Goal: Information Seeking & Learning: Find specific fact

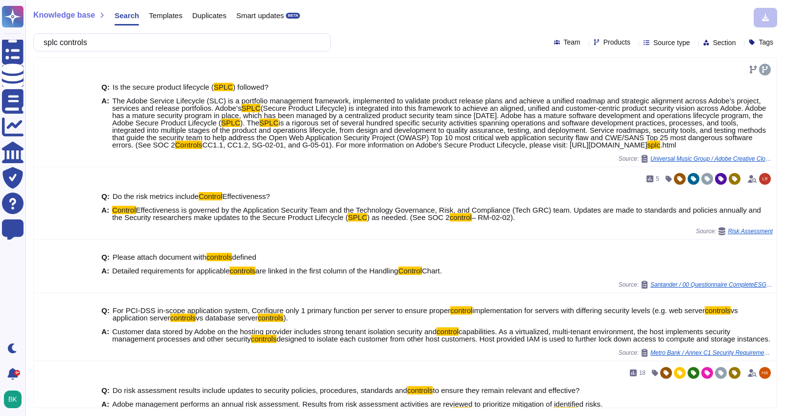
click at [108, 47] on input "splc controls" at bounding box center [180, 42] width 282 height 17
click at [171, 15] on span "Templates" at bounding box center [165, 15] width 33 height 7
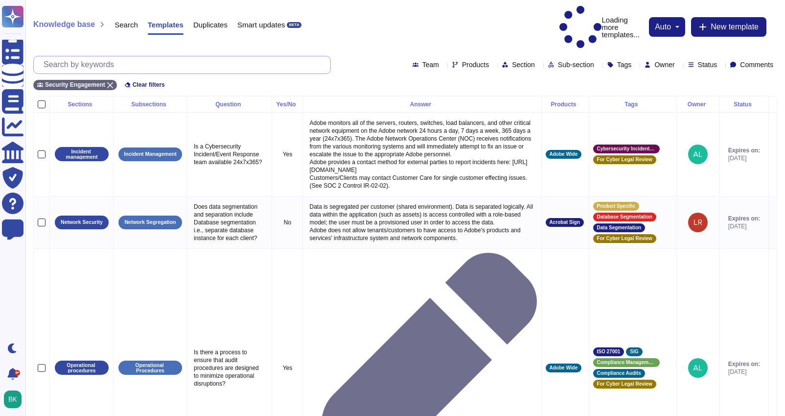
click at [208, 56] on input "text" at bounding box center [185, 64] width 292 height 17
click at [144, 56] on input "text" at bounding box center [185, 64] width 292 height 17
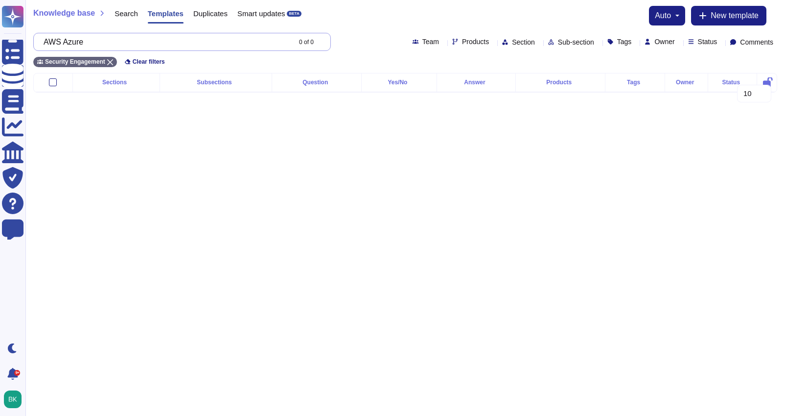
drag, startPoint x: 107, startPoint y: 46, endPoint x: 73, endPoint y: 45, distance: 33.8
click at [73, 46] on input "AWS Azure" at bounding box center [165, 41] width 252 height 17
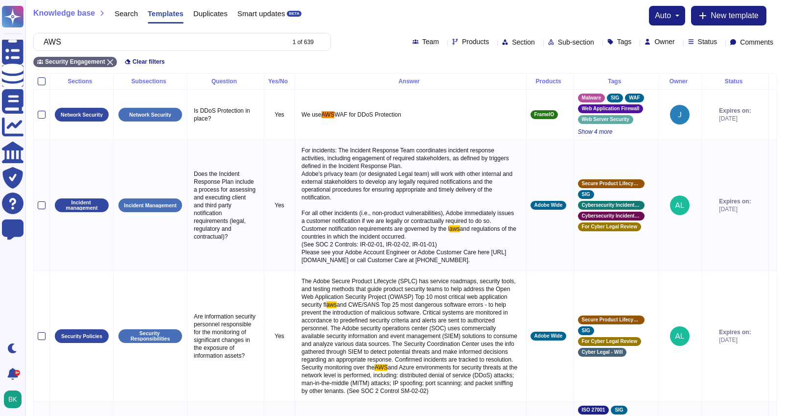
type input "AWS"
click at [462, 40] on span "Products" at bounding box center [475, 41] width 27 height 7
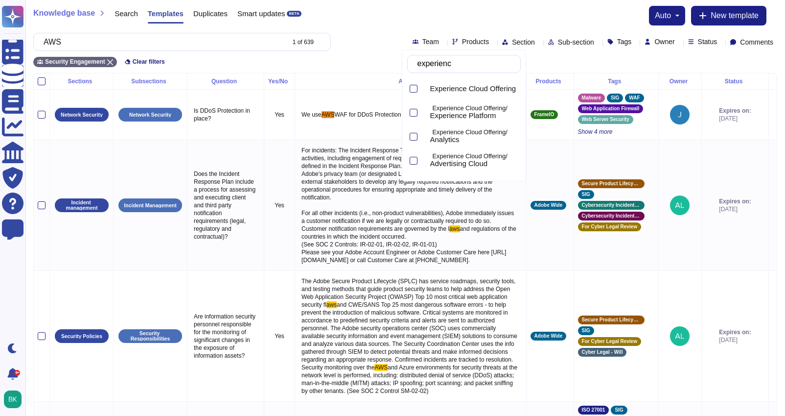
type input "experience"
click at [415, 115] on div at bounding box center [414, 113] width 8 height 8
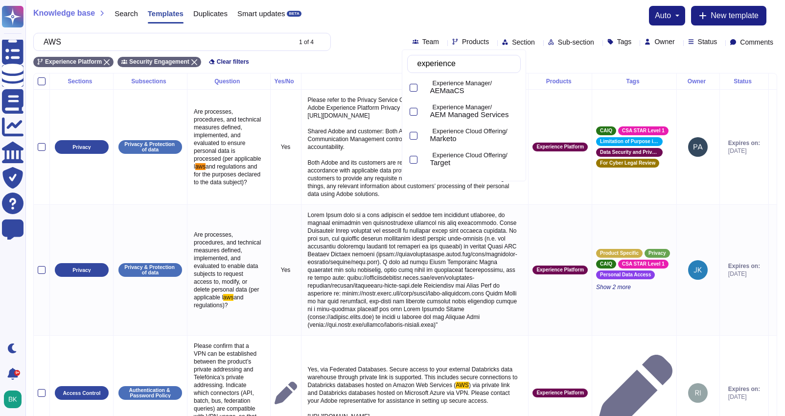
scroll to position [245, 0]
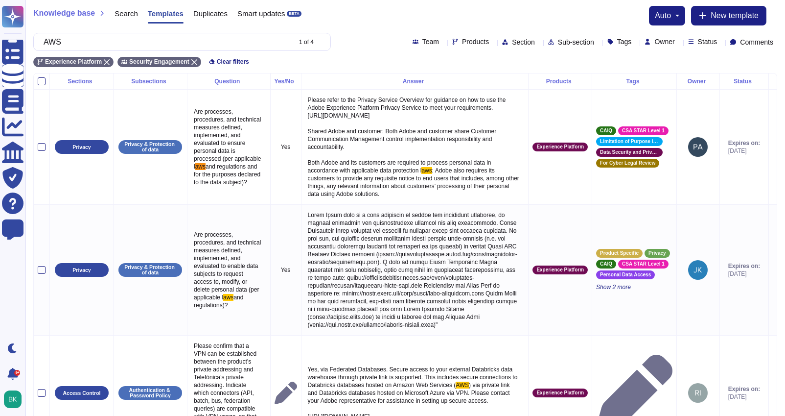
click at [367, 60] on div "Experience Platform Security Engagement Clear filters" at bounding box center [405, 59] width 744 height 16
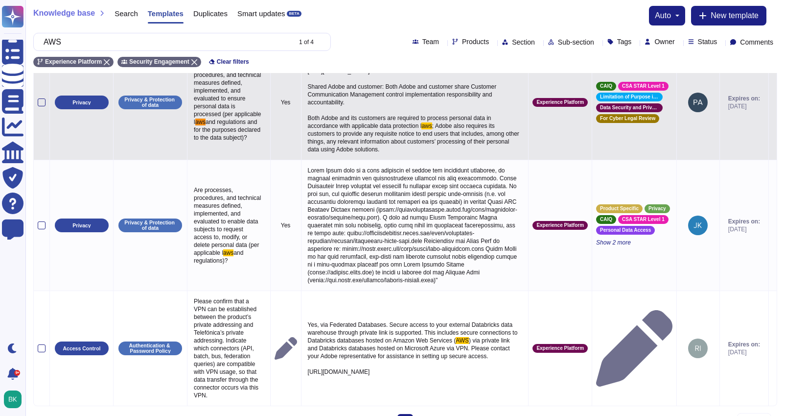
scroll to position [104, 0]
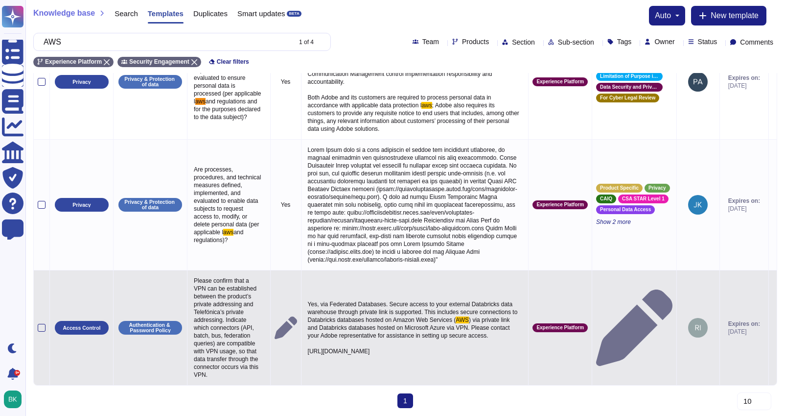
drag, startPoint x: 311, startPoint y: 351, endPoint x: 460, endPoint y: 368, distance: 149.7
click at [452, 354] on span ") via private link and Databricks databases hosted on Microsoft Azure via VPN. …" at bounding box center [410, 335] width 204 height 38
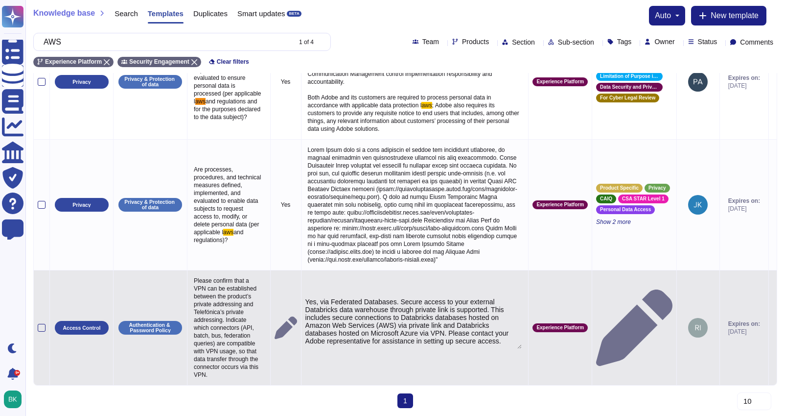
type textarea "Yes, via Federated Databases. Secure access to your external Databricks data wa…"
drag, startPoint x: 309, startPoint y: 321, endPoint x: 501, endPoint y: 328, distance: 192.0
click at [501, 328] on textarea "Yes, via Federated Databases. Secure access to your external Databricks data wa…" at bounding box center [413, 323] width 217 height 51
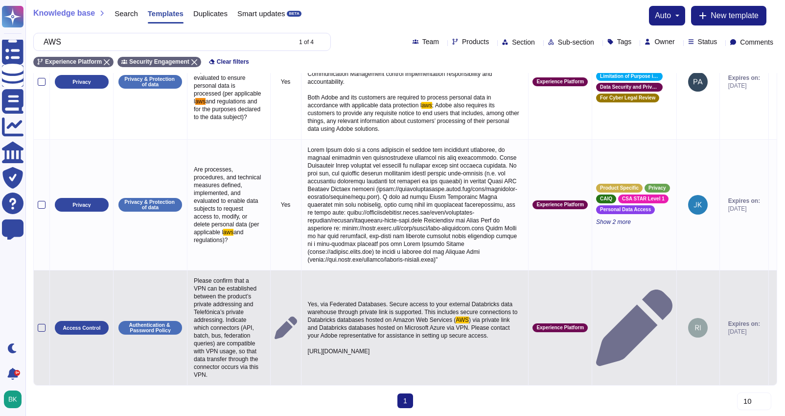
click at [773, 328] on icon at bounding box center [773, 328] width 0 height 0
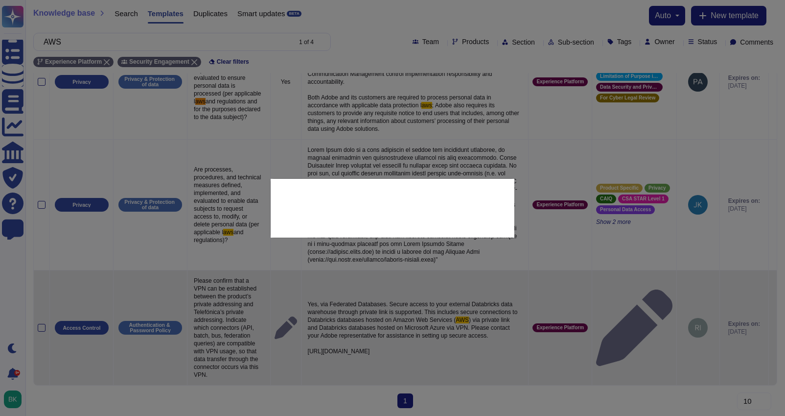
type textarea "Please confirm that a VPN can be established between the product’s private addr…"
type textarea "Yes, via Federated Databases. Secure access to your external Databricks data wa…"
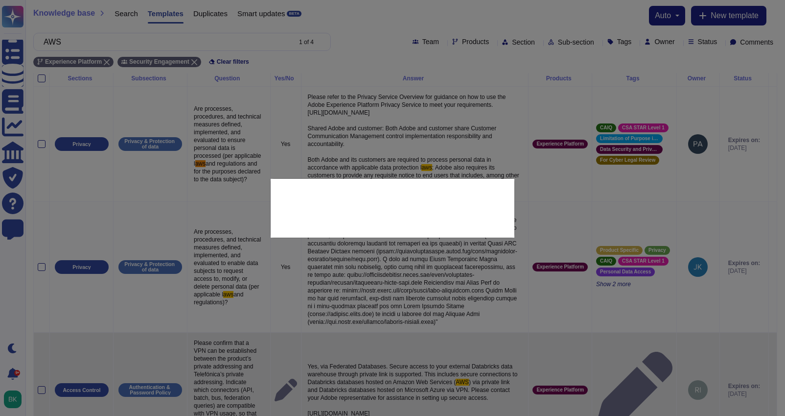
scroll to position [0, 0]
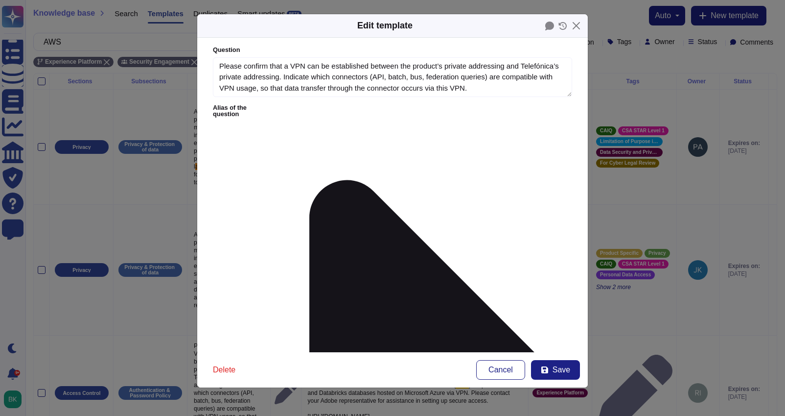
type textarea "Please confirm that a VPN can be established between the product’s private addr…"
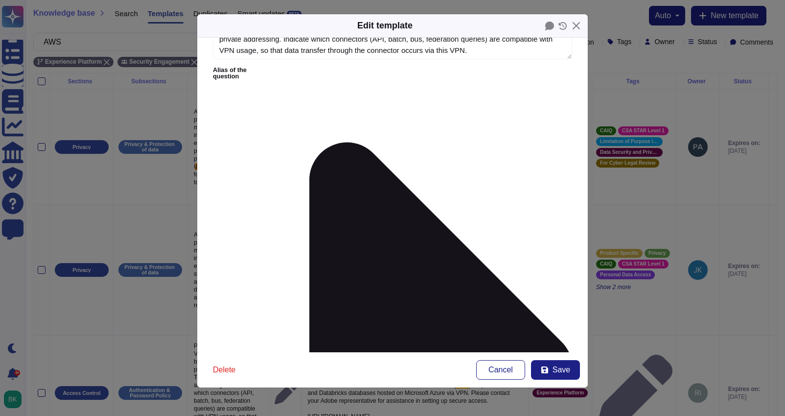
scroll to position [44, 0]
drag, startPoint x: 288, startPoint y: 125, endPoint x: 210, endPoint y: 112, distance: 79.5
click at [210, 112] on form "Question Please confirm that a VPN can be established between the product’s pri…" at bounding box center [392, 195] width 391 height 314
paste textarea "experience-platform/sources/connectors/databases/"
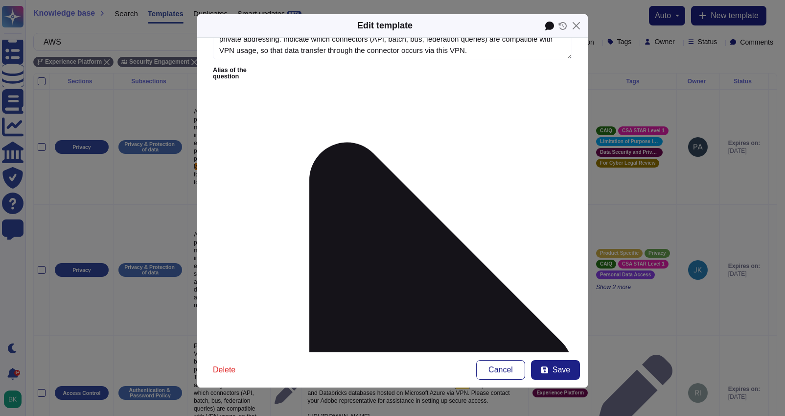
type textarea "Yes, via Federated Databases. Secure access to your external Databricks data wa…"
click at [551, 23] on icon at bounding box center [549, 26] width 9 height 9
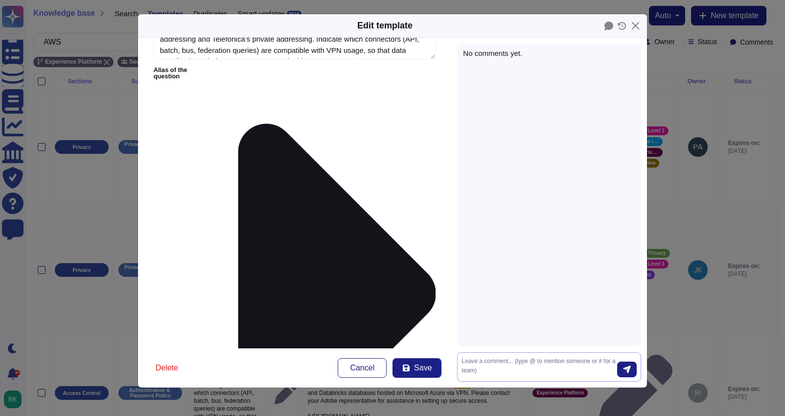
click at [487, 362] on textarea at bounding box center [540, 366] width 156 height 21
click at [567, 363] on textarea "Old link was dead. Updated to live page on Databricks" at bounding box center [540, 366] width 156 height 21
type textarea "Old link was dead. Updated to live EL page on Databricks"
click at [628, 368] on icon "submit" at bounding box center [627, 368] width 7 height 7
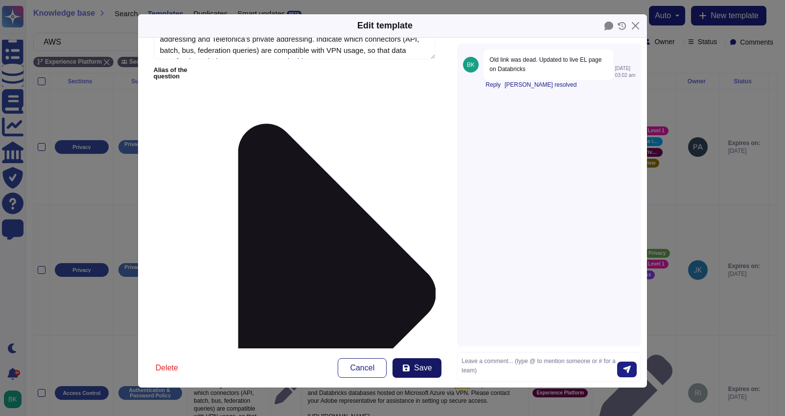
click at [426, 368] on span "Save" at bounding box center [423, 368] width 18 height 8
type textarea "Yes, via Federated Databases. Secure access to your external Databricks data wa…"
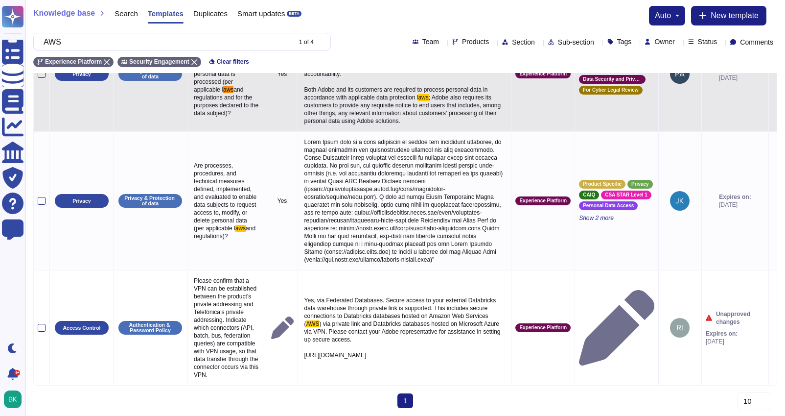
scroll to position [0, 0]
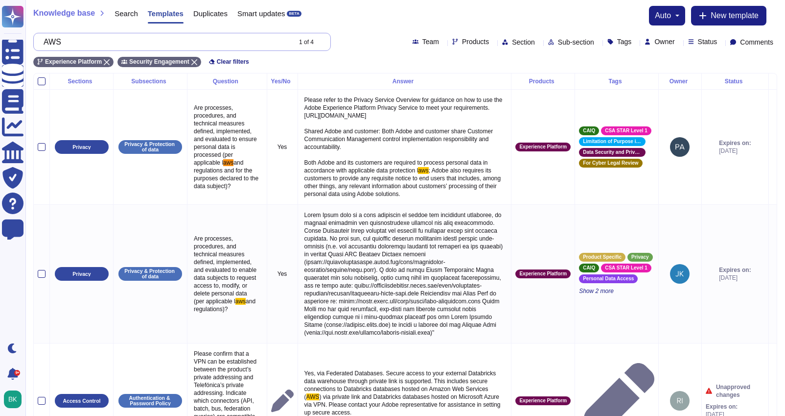
click at [133, 44] on input "AWS" at bounding box center [165, 41] width 252 height 17
click at [322, 43] on icon at bounding box center [322, 43] width 0 height 0
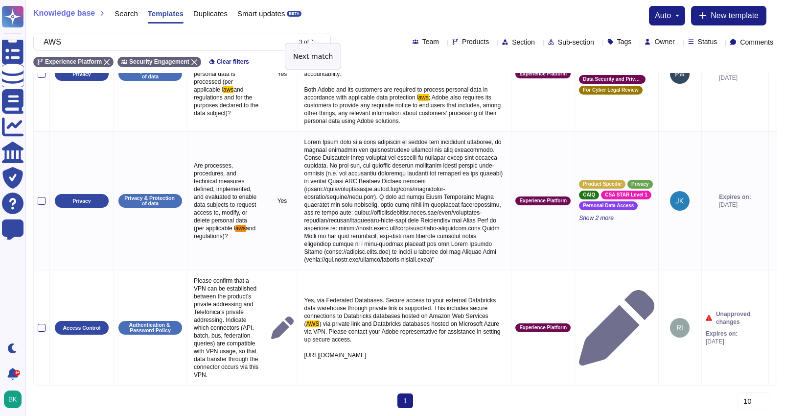
scroll to position [76, 0]
click at [180, 44] on input "AWS" at bounding box center [165, 41] width 252 height 17
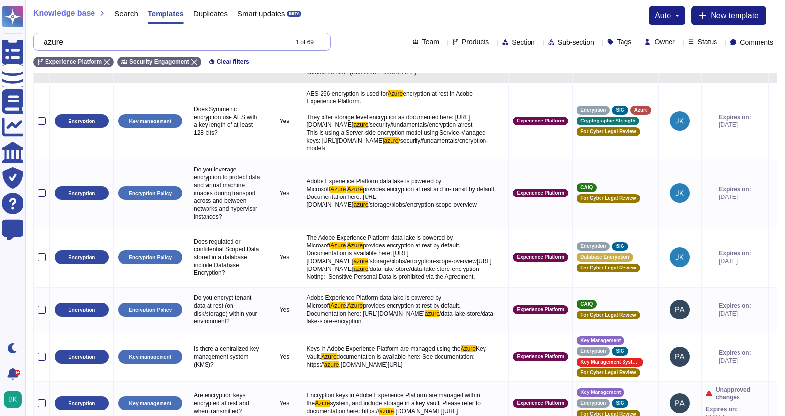
scroll to position [617, 0]
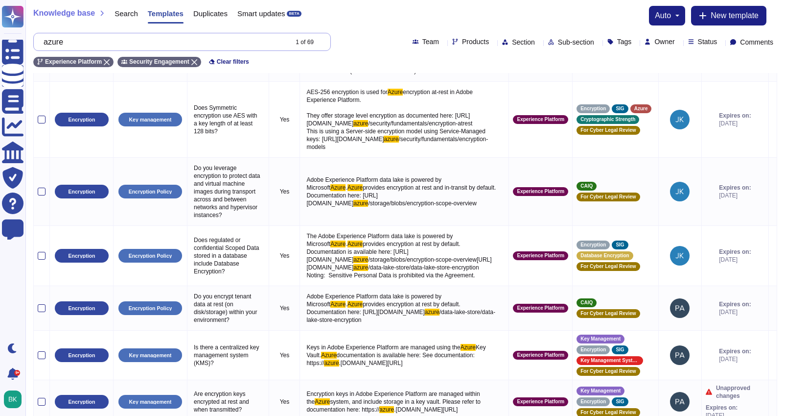
click at [65, 46] on input "azure" at bounding box center [163, 41] width 248 height 17
click at [65, 45] on input "azure" at bounding box center [163, 41] width 248 height 17
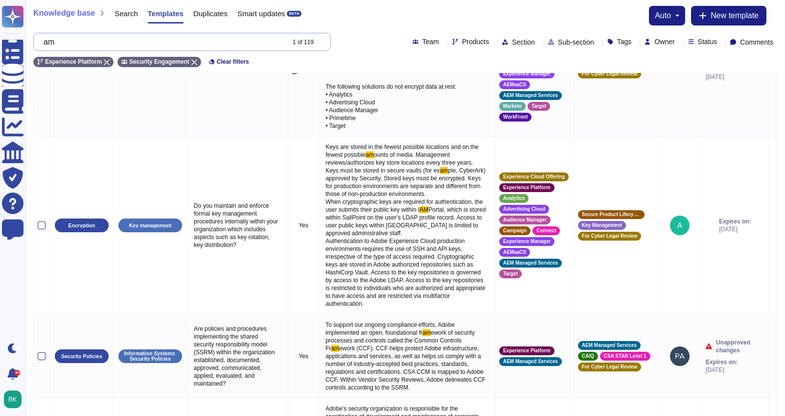
scroll to position [0, 0]
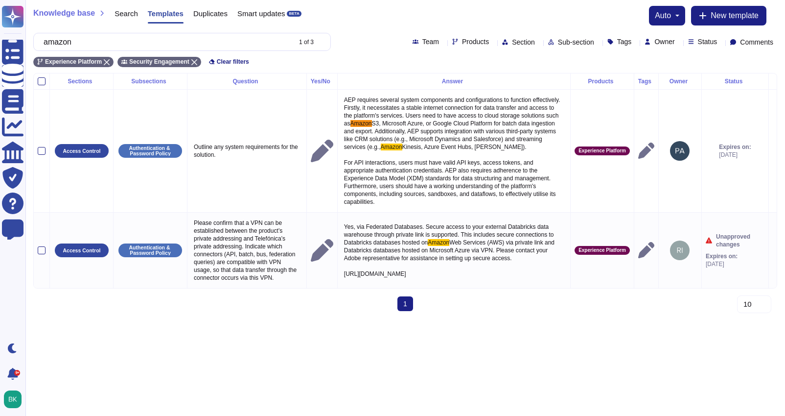
type input "amazon"
click at [462, 40] on span "Products" at bounding box center [475, 41] width 27 height 7
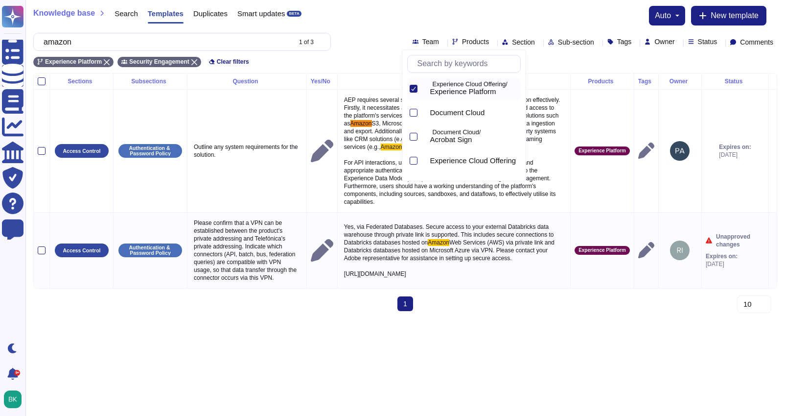
click at [414, 88] on icon at bounding box center [413, 89] width 4 height 4
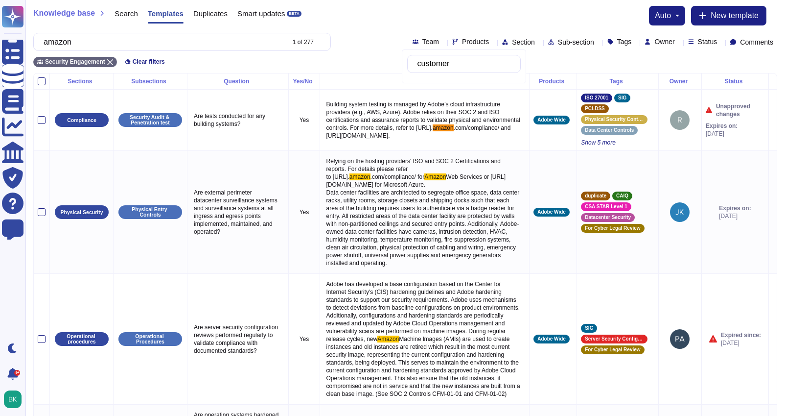
drag, startPoint x: 478, startPoint y: 69, endPoint x: 414, endPoint y: 67, distance: 64.6
click at [414, 67] on div "customer" at bounding box center [464, 64] width 114 height 18
click at [427, 62] on input "customer" at bounding box center [467, 63] width 108 height 17
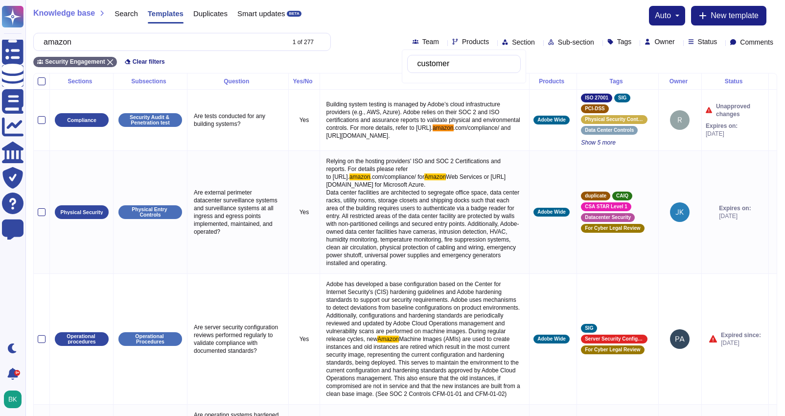
click at [447, 64] on input "customer" at bounding box center [467, 63] width 108 height 17
click at [462, 63] on input "customer" at bounding box center [467, 63] width 108 height 17
type input "c"
type input "C"
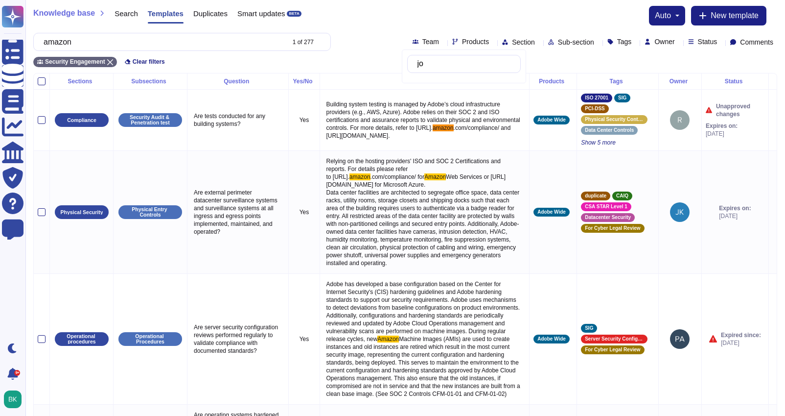
type input "j"
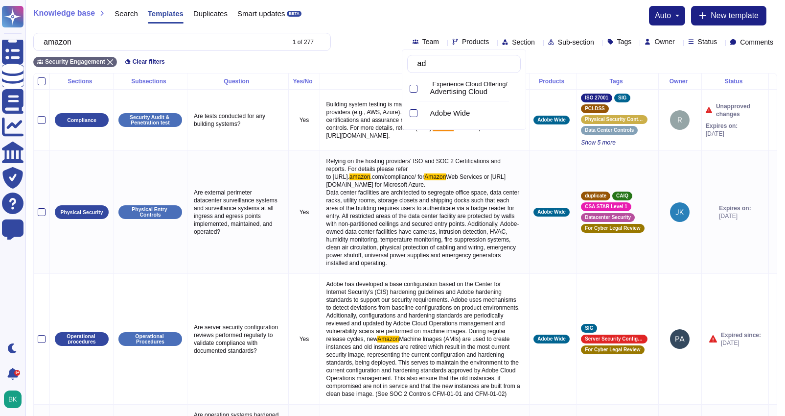
type input "a"
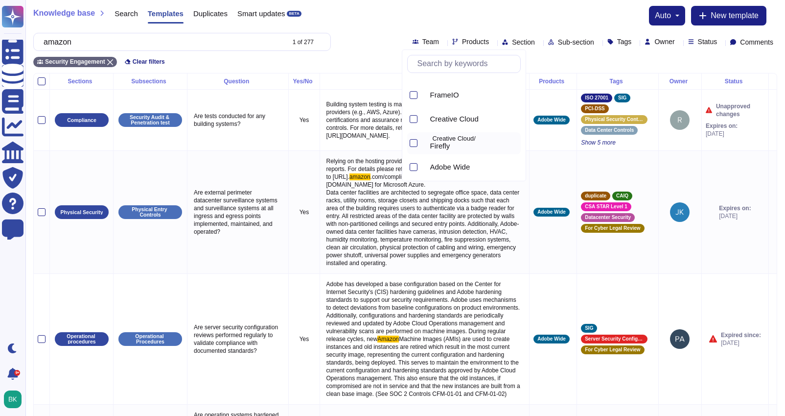
scroll to position [500, 0]
click at [381, 4] on div "Knowledge base Search Templates Duplicates Smart updates BETA auto New template…" at bounding box center [405, 36] width 760 height 73
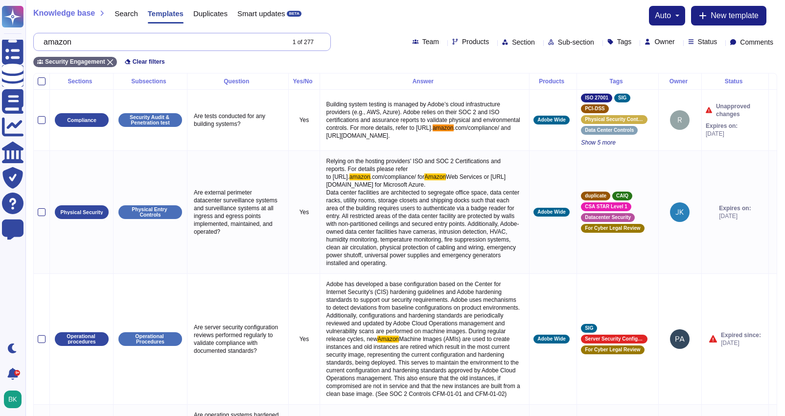
click at [149, 38] on input "amazon" at bounding box center [161, 41] width 245 height 17
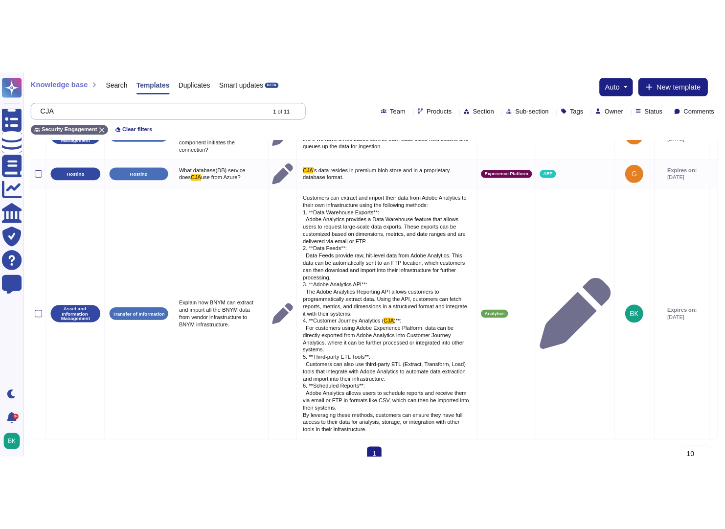
scroll to position [205, 0]
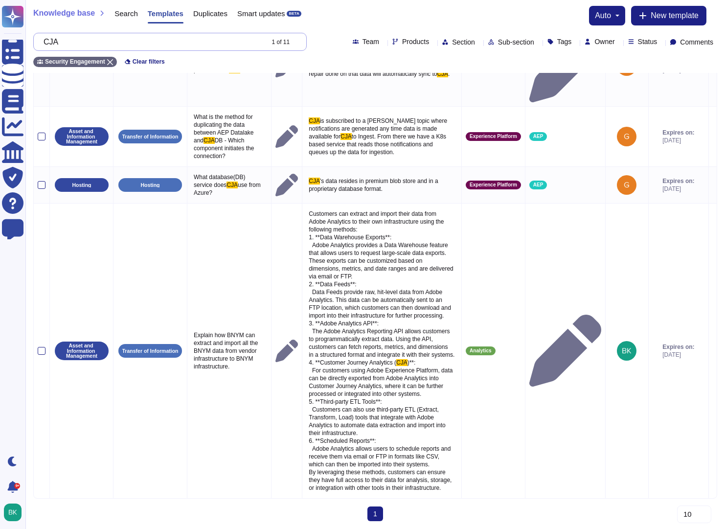
click at [144, 47] on input "CJA" at bounding box center [151, 41] width 224 height 17
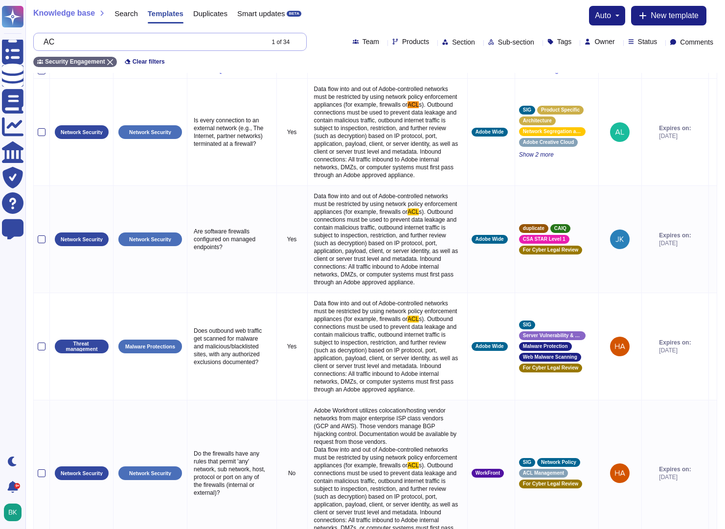
scroll to position [0, 0]
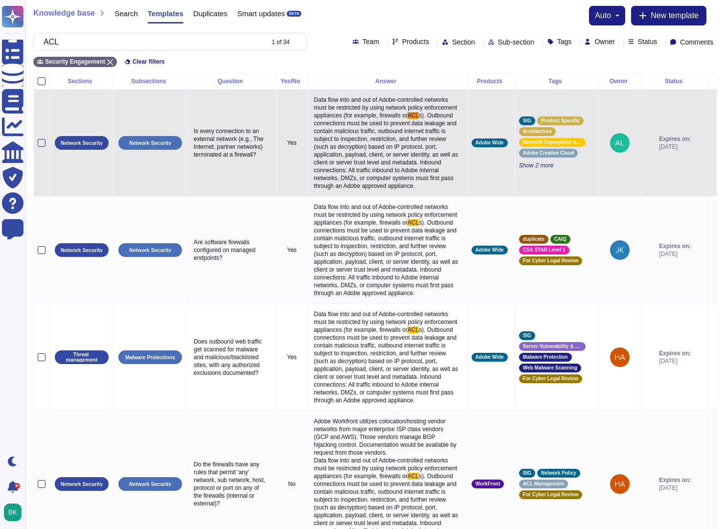
type input "ACL"
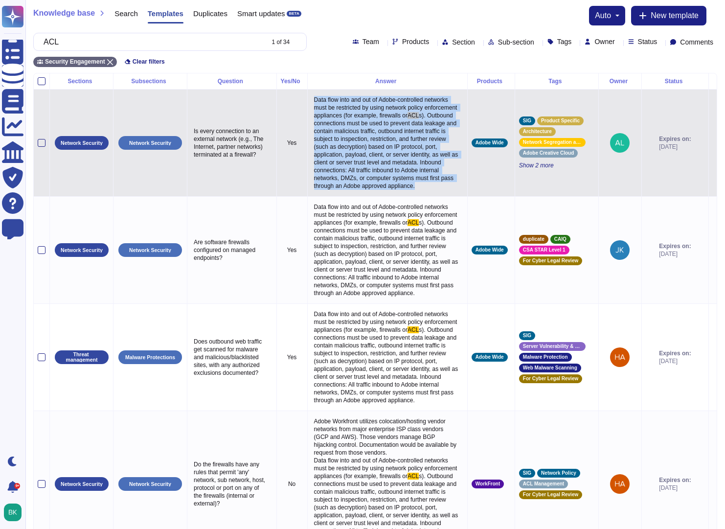
drag, startPoint x: 320, startPoint y: 99, endPoint x: 437, endPoint y: 200, distance: 154.8
click at [437, 192] on p "Data flow into and out of Adobe-controlled networks must be restricted by using…" at bounding box center [388, 142] width 152 height 99
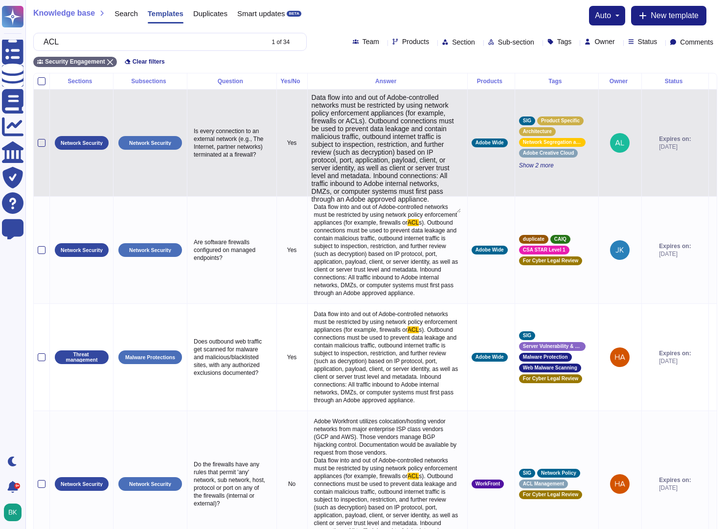
type textarea "Data flow into and out of Adobe-controlled networks must be restricted by using…"
click at [399, 183] on textarea "Data flow into and out of Adobe-controlled networks must be restricted by using…" at bounding box center [386, 152] width 149 height 119
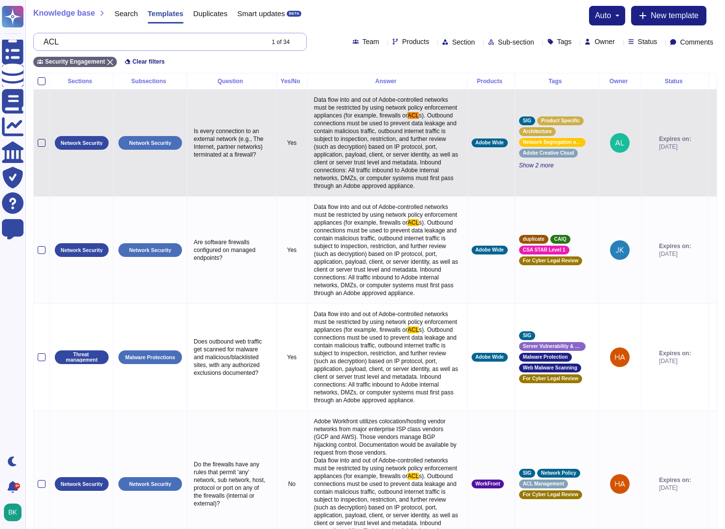
click at [120, 43] on input "ACL" at bounding box center [151, 41] width 224 height 17
click at [402, 41] on span "Products" at bounding box center [415, 41] width 27 height 7
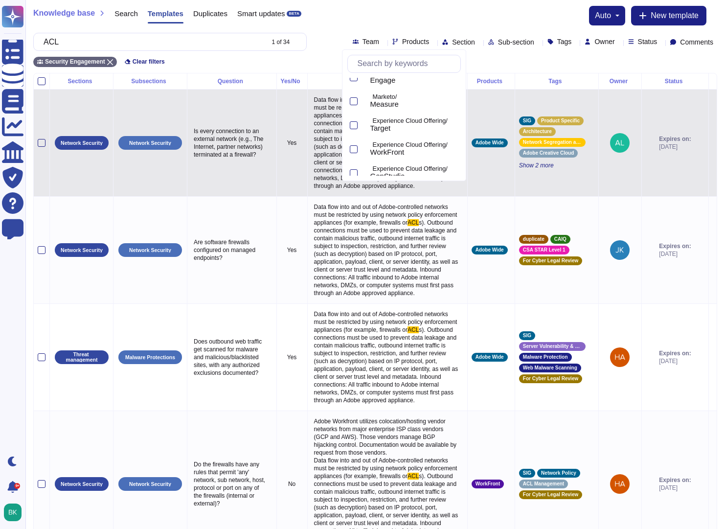
scroll to position [500, 0]
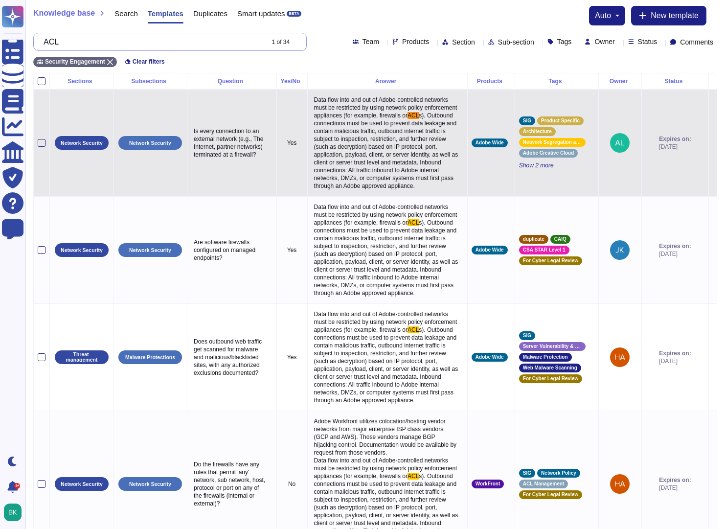
click at [98, 39] on input "ACL" at bounding box center [151, 41] width 224 height 17
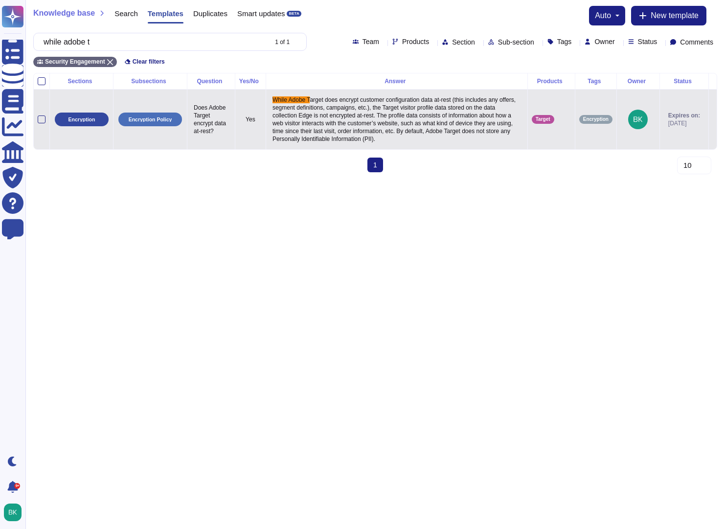
type input "while adobe t"
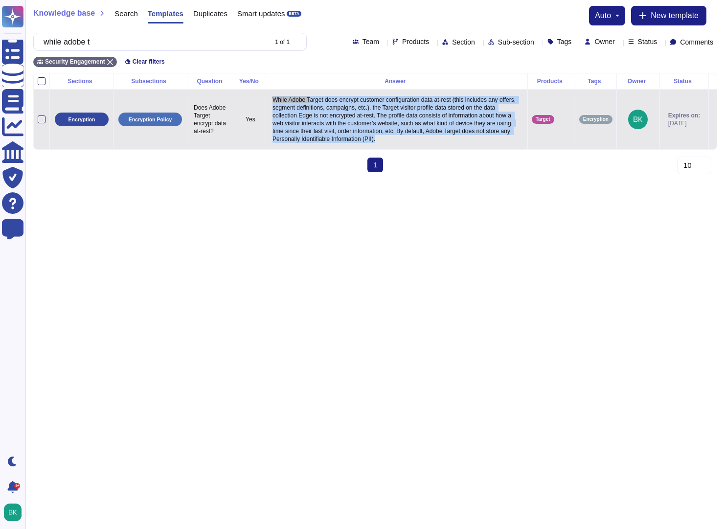
drag, startPoint x: 281, startPoint y: 99, endPoint x: 376, endPoint y: 150, distance: 107.6
click at [376, 145] on p "While Adobe T arget does encrypt customer configuration data at-rest (this incl…" at bounding box center [397, 119] width 254 height 52
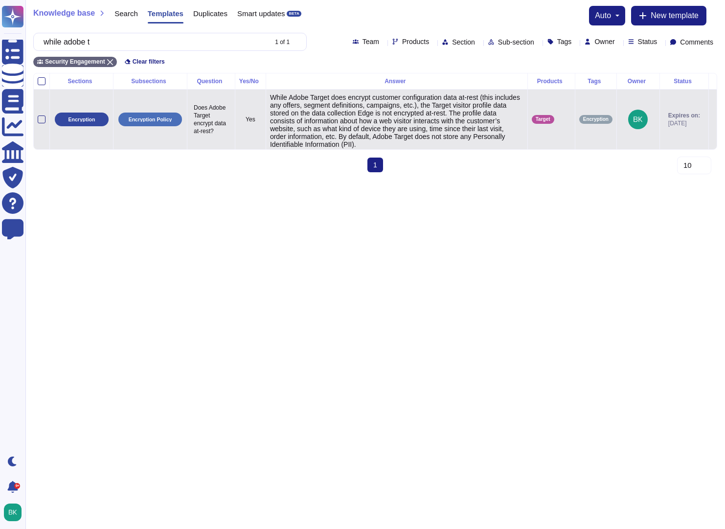
type textarea "While Adobe Target does encrypt customer configuration data at-rest (this inclu…"
click at [308, 103] on textarea "While Adobe Target does encrypt customer configuration data at-rest (this inclu…" at bounding box center [395, 125] width 251 height 65
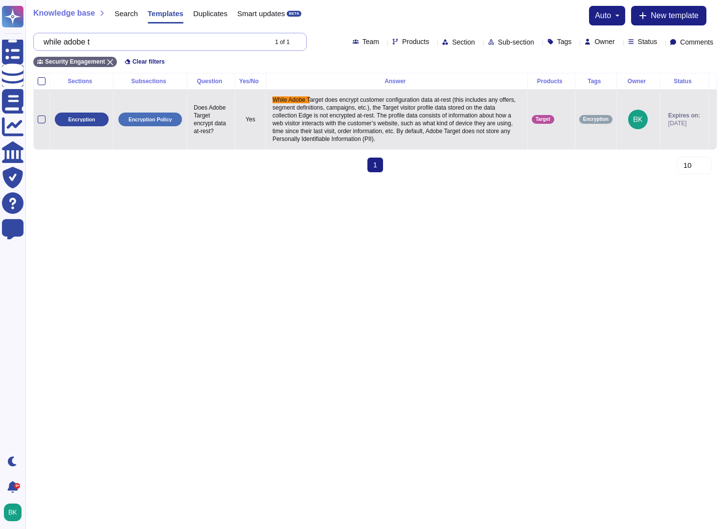
click at [169, 39] on input "while adobe t" at bounding box center [153, 41] width 228 height 17
click at [169, 40] on input "while adobe t" at bounding box center [153, 41] width 228 height 17
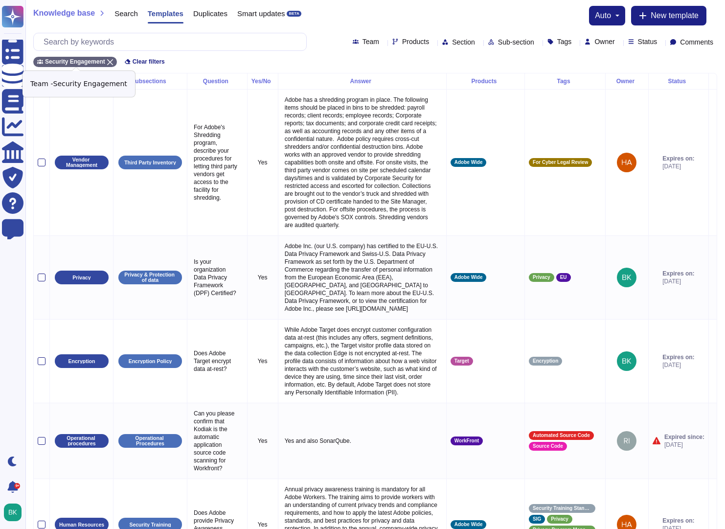
click at [112, 62] on icon at bounding box center [110, 62] width 6 height 6
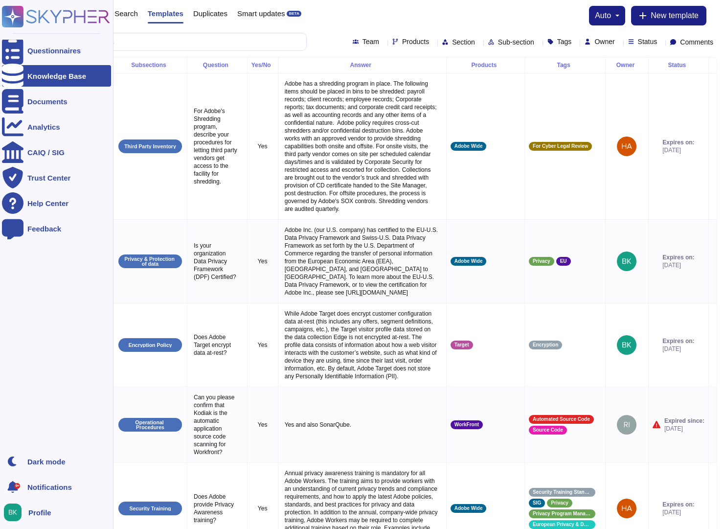
click at [53, 72] on div "Knowledge Base" at bounding box center [56, 75] width 59 height 7
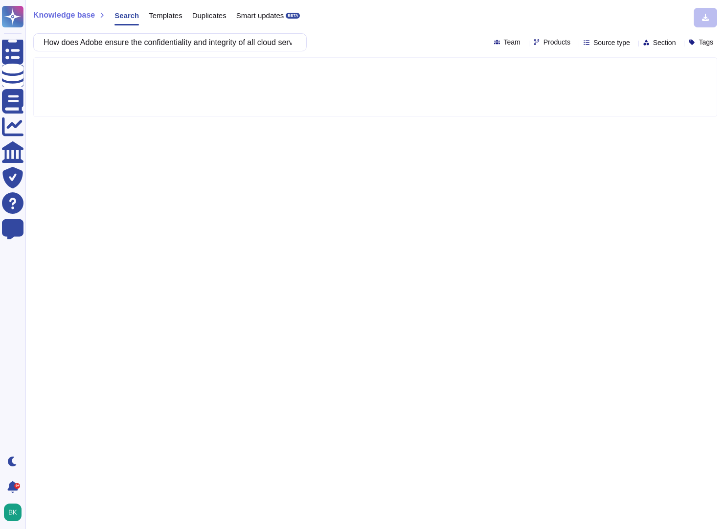
scroll to position [0, 279]
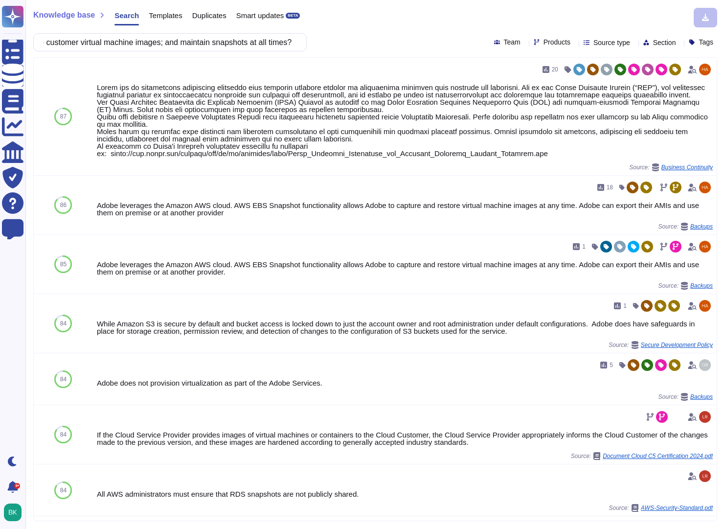
click at [215, 43] on input "How does Adobe ensure the confidentiality and integrity of all cloud service cu…" at bounding box center [168, 42] width 258 height 17
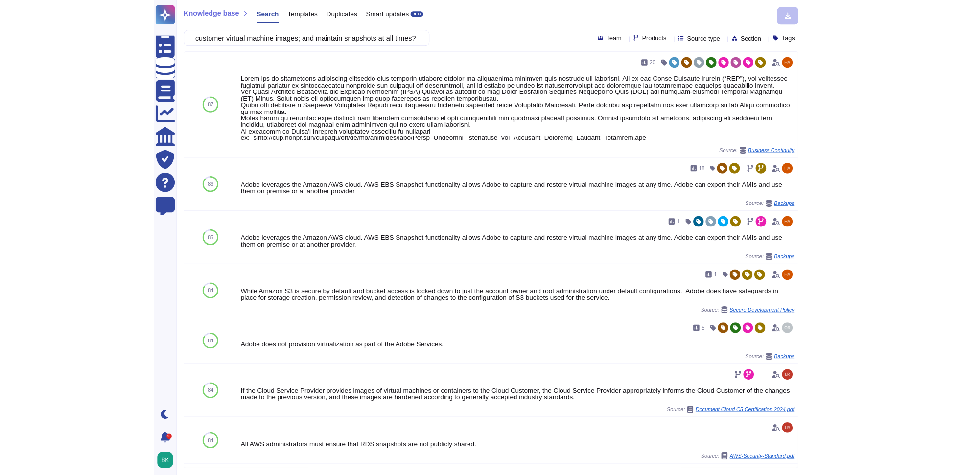
scroll to position [0, 0]
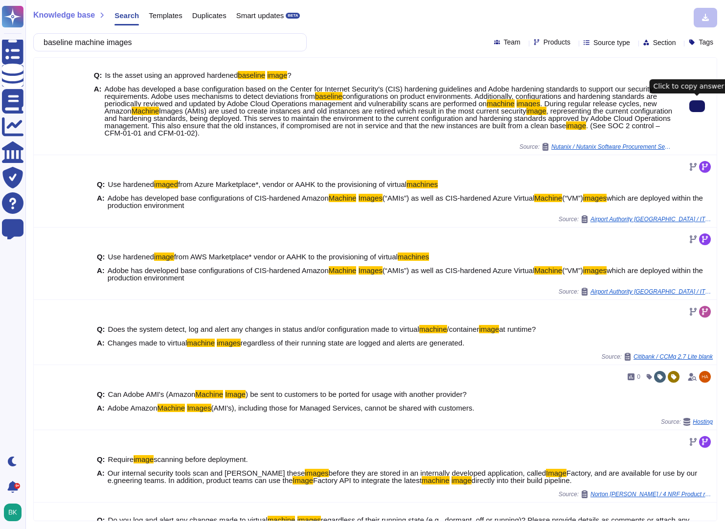
click at [701, 112] on button at bounding box center [698, 106] width 16 height 12
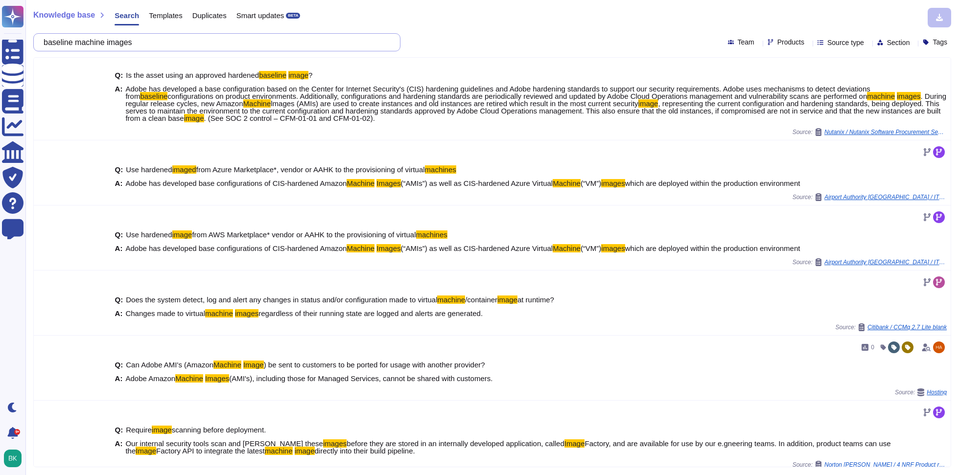
click at [143, 47] on input "baseline machine images" at bounding box center [214, 42] width 351 height 17
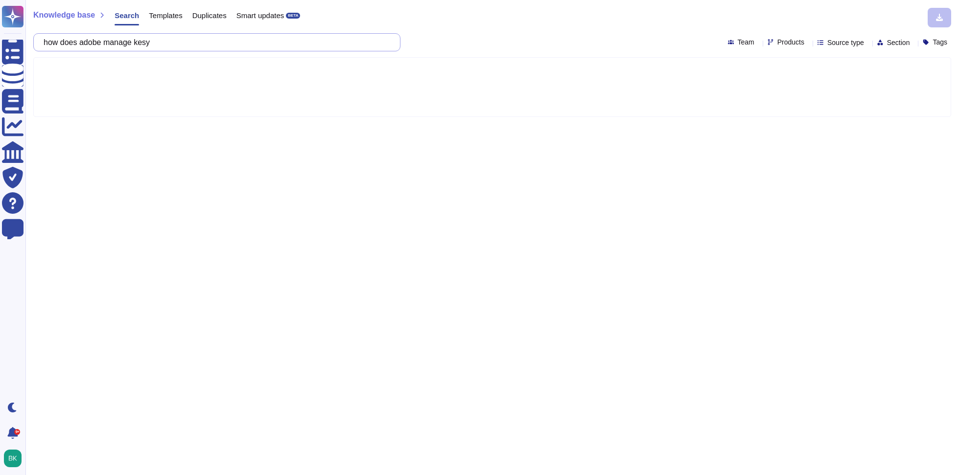
drag, startPoint x: 154, startPoint y: 42, endPoint x: 155, endPoint y: 47, distance: 5.1
click at [154, 42] on input "how does adobe manage kesy" at bounding box center [214, 42] width 351 height 17
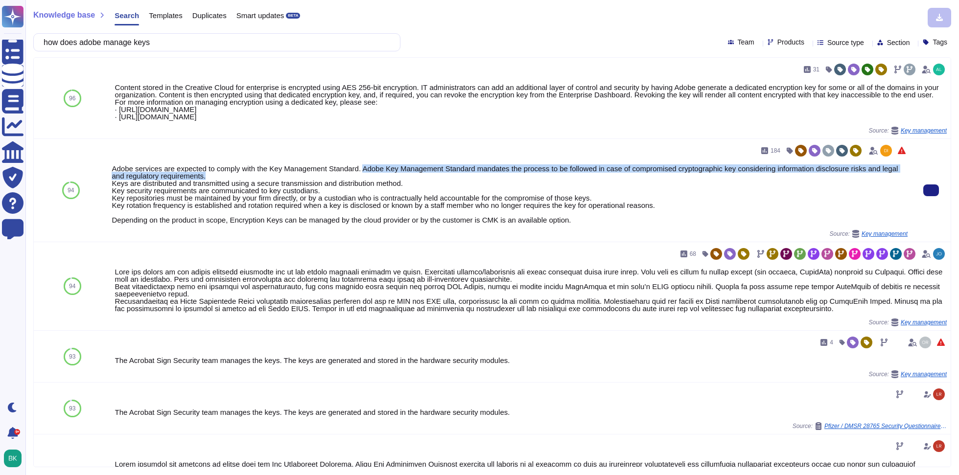
drag, startPoint x: 369, startPoint y: 175, endPoint x: 475, endPoint y: 184, distance: 106.6
click at [475, 184] on div "Adobe services are expected to comply with the Key Management Standard. Adobe K…" at bounding box center [510, 194] width 796 height 59
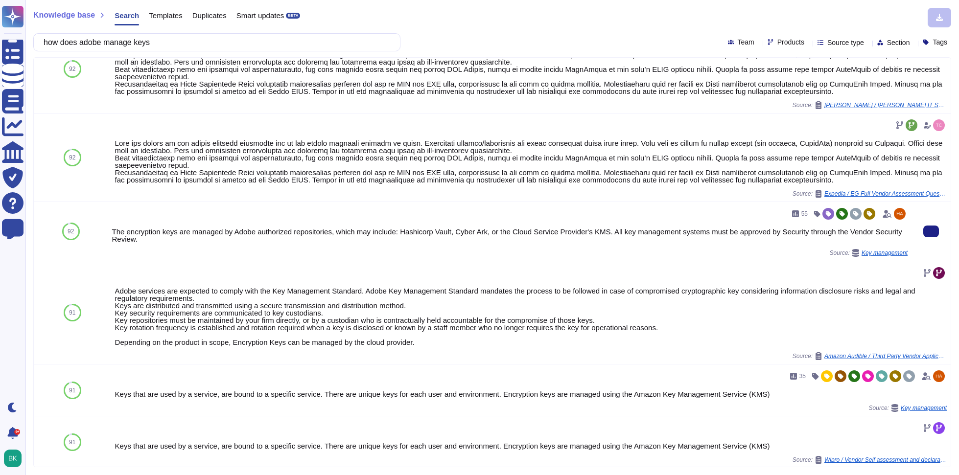
scroll to position [641, 0]
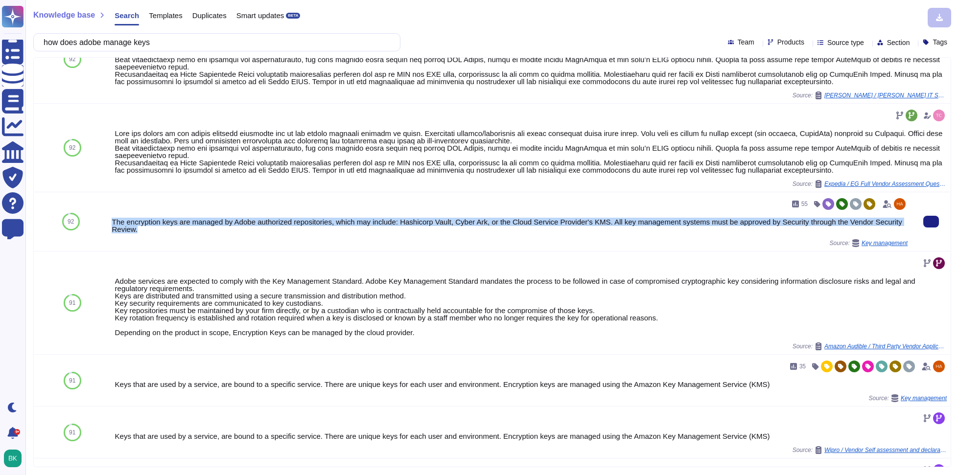
drag, startPoint x: 113, startPoint y: 243, endPoint x: 166, endPoint y: 251, distance: 53.4
click at [166, 233] on div "The encryption keys are managed by Adobe authorized repositories, which may inc…" at bounding box center [510, 225] width 796 height 15
copy div "The encryption keys are managed by Adobe authorized repositories, which may inc…"
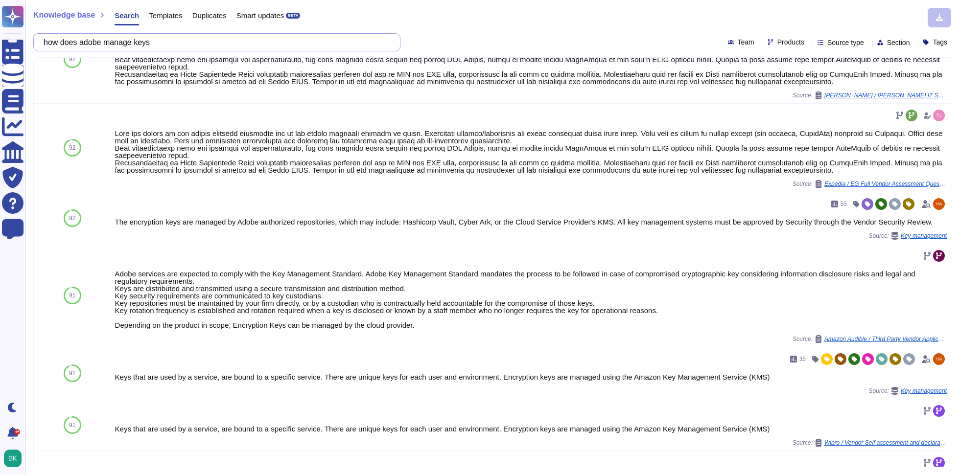
click at [173, 42] on input "how does adobe manage keys" at bounding box center [214, 42] width 351 height 17
paste input "Does your organization maintain annual compliance with any cloud-specific indus…"
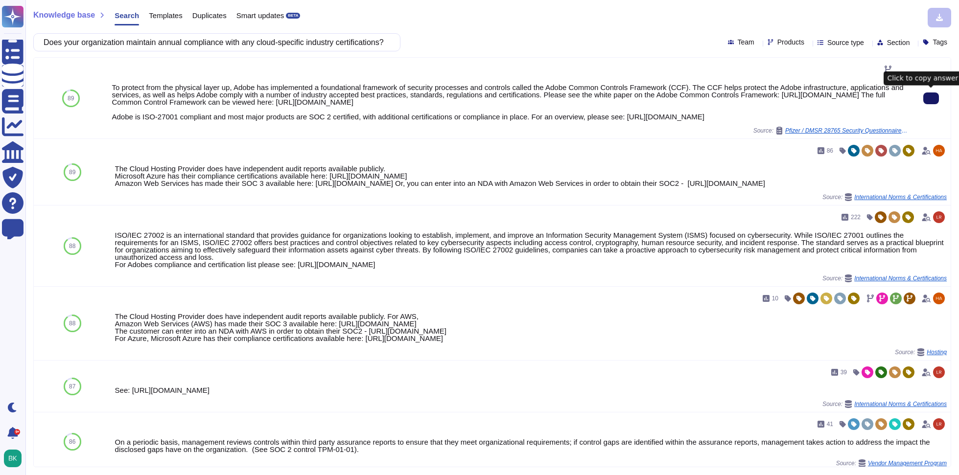
scroll to position [0, 0]
click at [160, 43] on input "Does your organization maintain annual compliance with any cloud-specific indus…" at bounding box center [214, 42] width 351 height 17
click at [160, 44] on input "Does your organization maintain annual compliance with any cloud-specific indus…" at bounding box center [214, 42] width 351 height 17
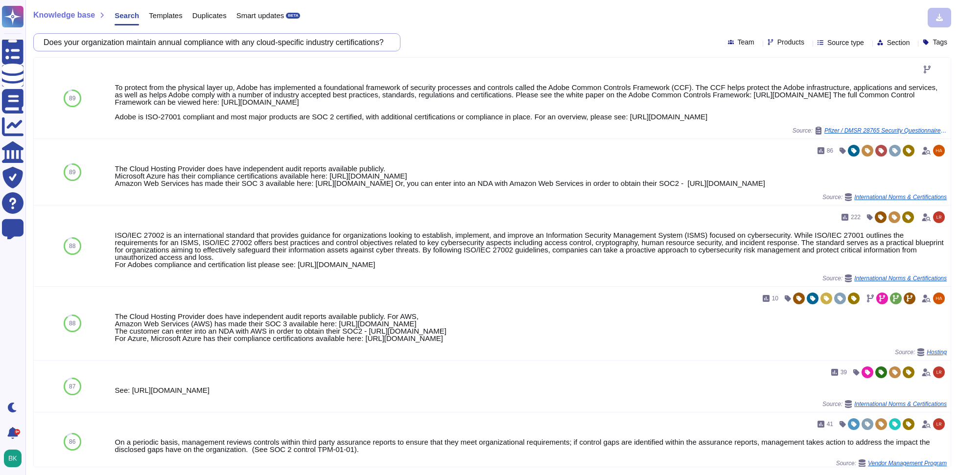
paste input "evaluate all master images (e.g. virtual machine master/base images) for vulner…"
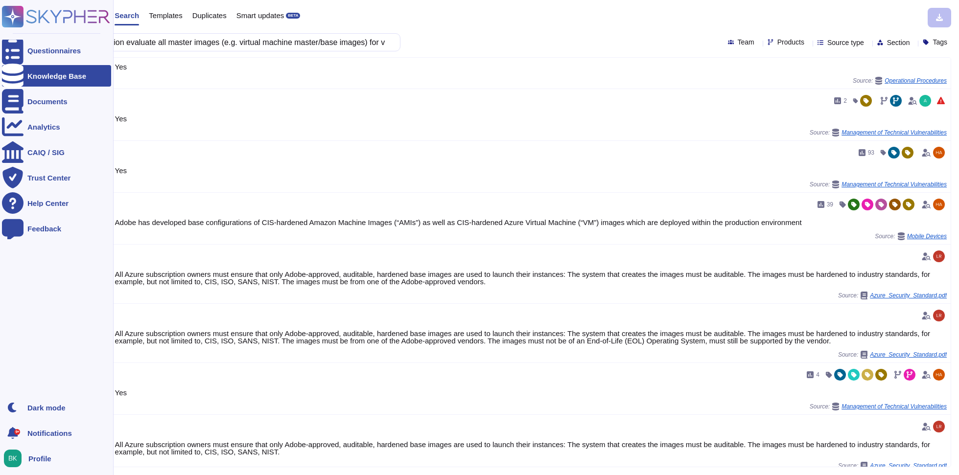
scroll to position [445, 0]
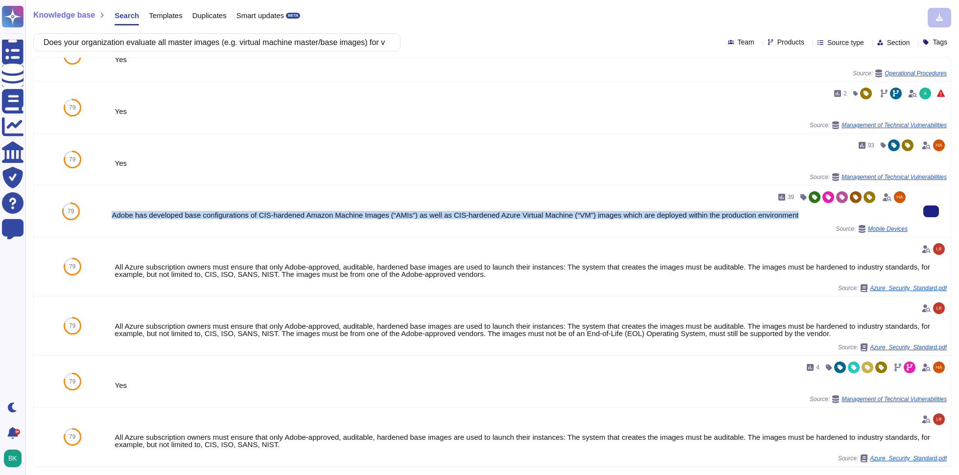
drag, startPoint x: 116, startPoint y: 215, endPoint x: 833, endPoint y: 221, distance: 717.7
click at [785, 221] on div "39 Adobe has developed base configurations of CIS-hardened Amazon Machine Image…" at bounding box center [510, 211] width 796 height 44
copy div "Adobe has developed base configurations of CIS-hardened Amazon Machine Images (…"
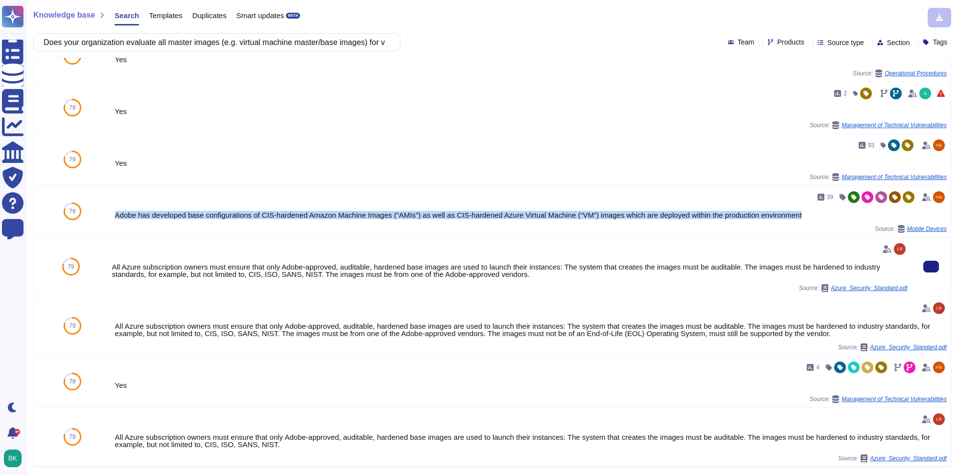
scroll to position [446, 0]
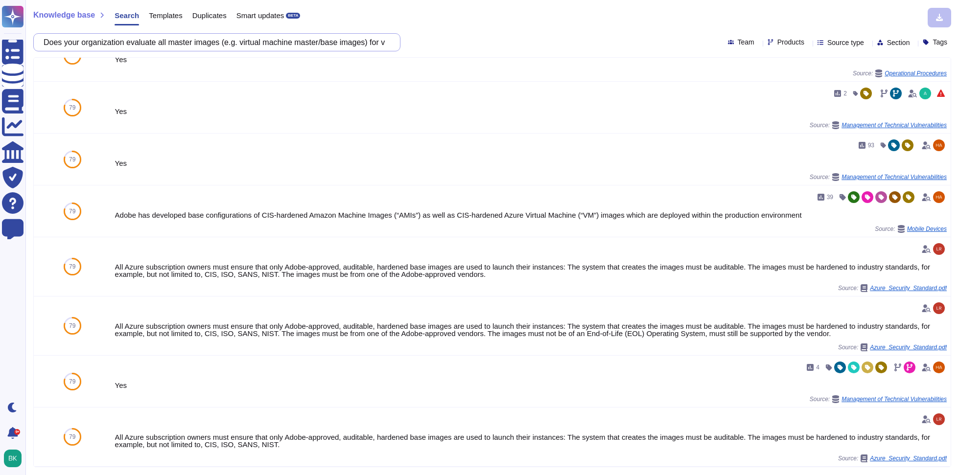
click at [117, 44] on input "Does your organization evaluate all master images (e.g. virtual machine master/…" at bounding box center [214, 42] width 351 height 17
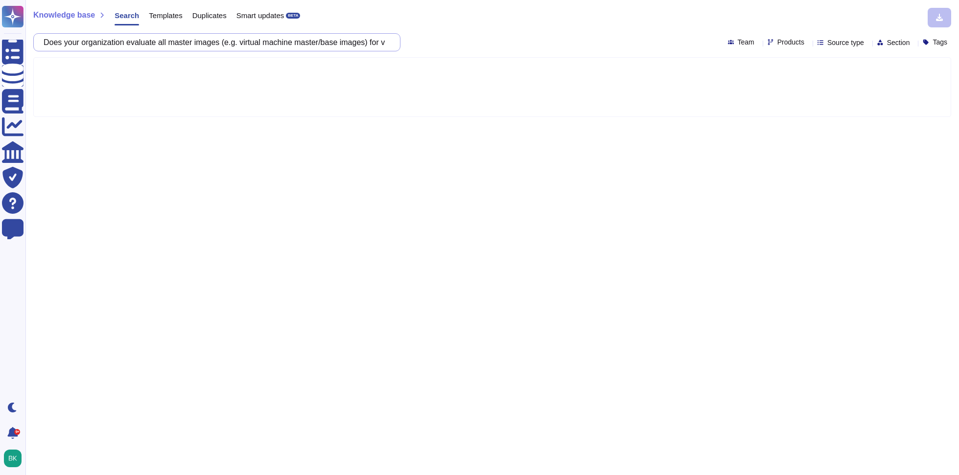
scroll to position [0, 0]
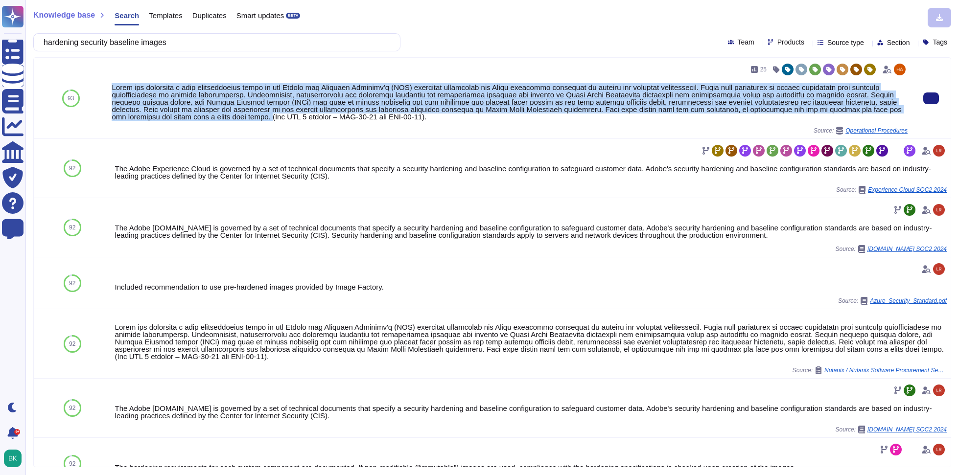
drag, startPoint x: 112, startPoint y: 87, endPoint x: 353, endPoint y: 117, distance: 242.6
click at [353, 117] on div at bounding box center [510, 102] width 796 height 37
drag, startPoint x: 542, startPoint y: 118, endPoint x: 113, endPoint y: 87, distance: 430.4
click at [113, 87] on div at bounding box center [510, 102] width 796 height 37
copy div "Adobe has developed a base configuration based on the Center for Internet Secur…"
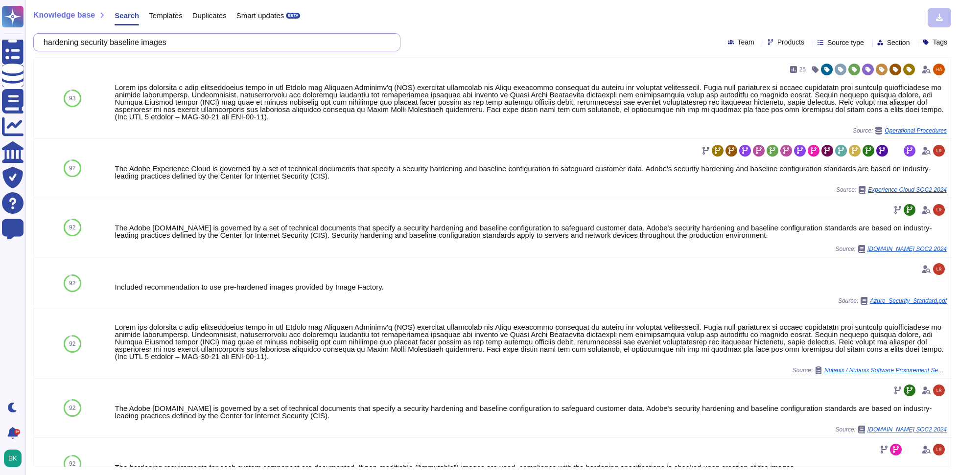
click at [130, 46] on input "hardening security baseline images" at bounding box center [214, 42] width 351 height 17
paste input "Do you have a capability to create and manage unique encryption keys per tenant?"
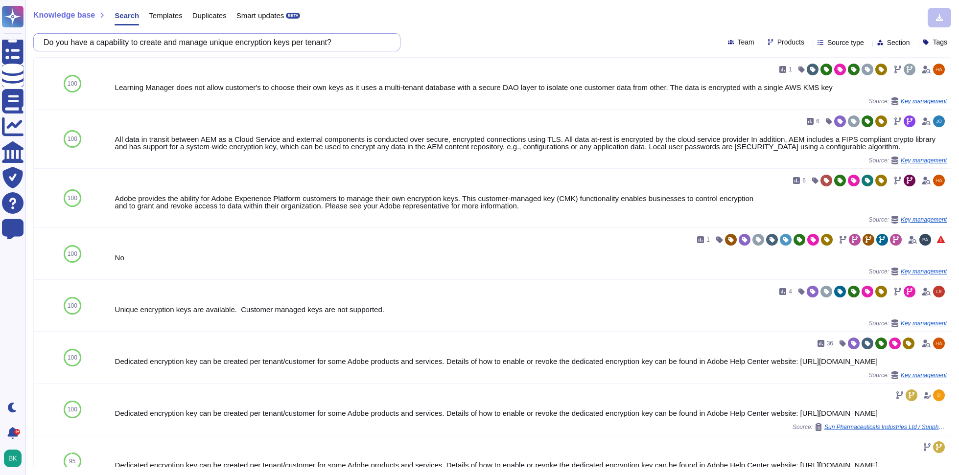
click at [181, 39] on input "Do you have a capability to create and manage unique encryption keys per tenant?" at bounding box center [214, 42] width 351 height 17
paste input "es your organization have Cloud architecture diagrams that clearly identify hig…"
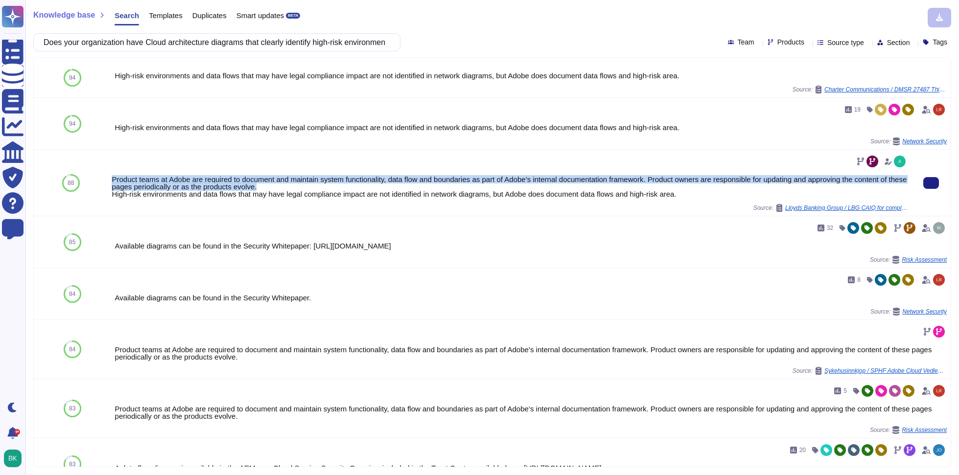
drag, startPoint x: 297, startPoint y: 187, endPoint x: 108, endPoint y: 179, distance: 188.6
click at [108, 179] on div "Product teams at Adobe are required to document and maintain system functionali…" at bounding box center [510, 183] width 804 height 66
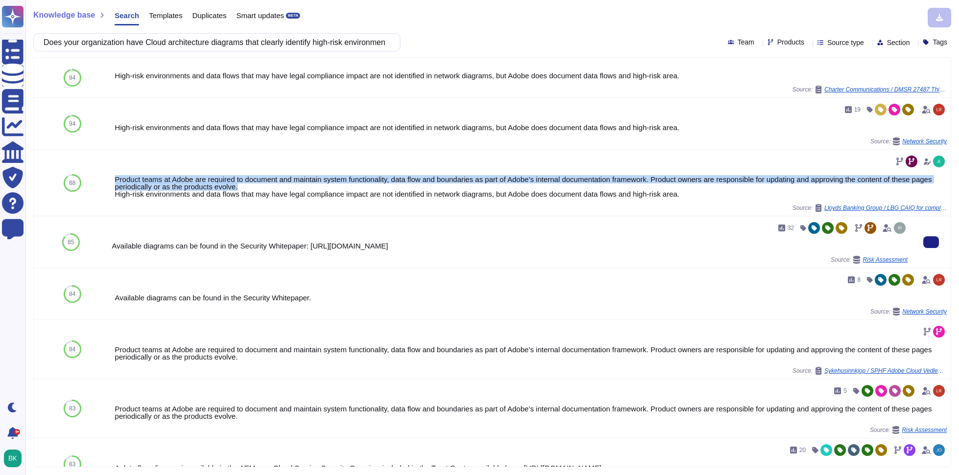
copy div "Product teams at Adobe are required to document and maintain system functionali…"
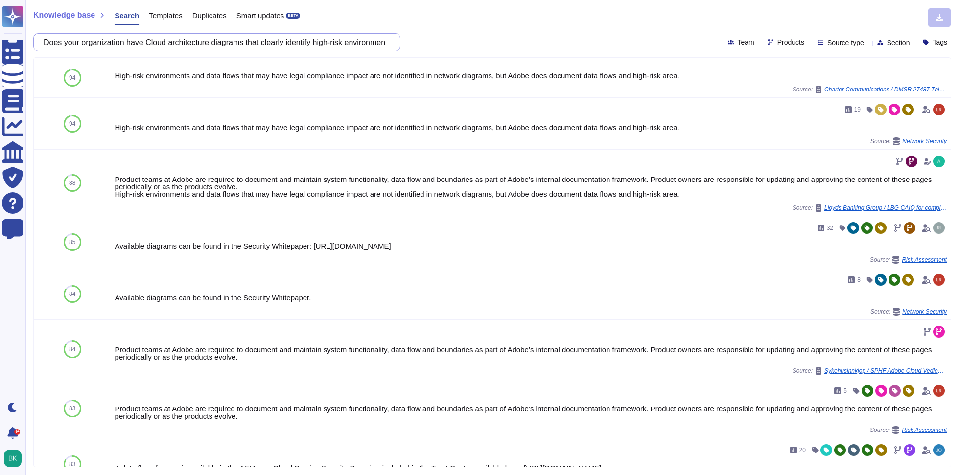
click at [191, 44] on input "Does your organization have Cloud architecture diagrams that clearly identify h…" at bounding box center [214, 42] width 351 height 17
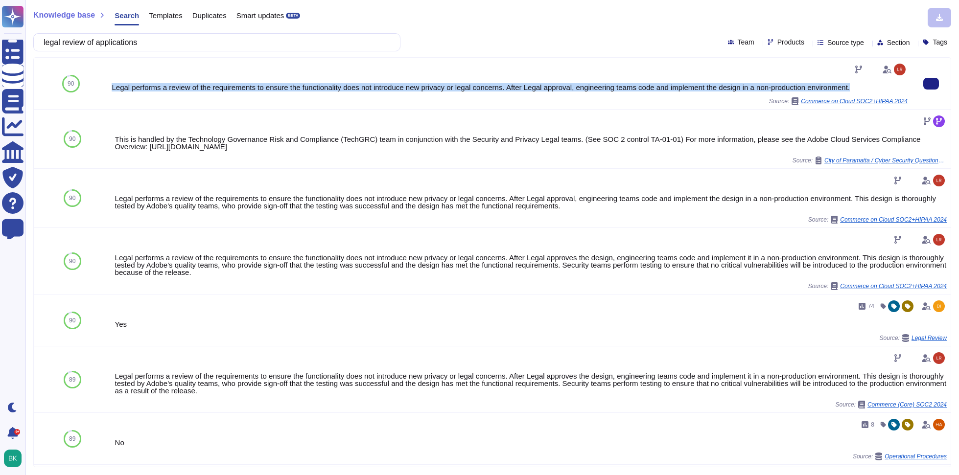
drag, startPoint x: 112, startPoint y: 87, endPoint x: 884, endPoint y: 91, distance: 771.5
click at [785, 91] on div "Legal performs a review of the requirements to ensure the functionality does no…" at bounding box center [510, 87] width 796 height 7
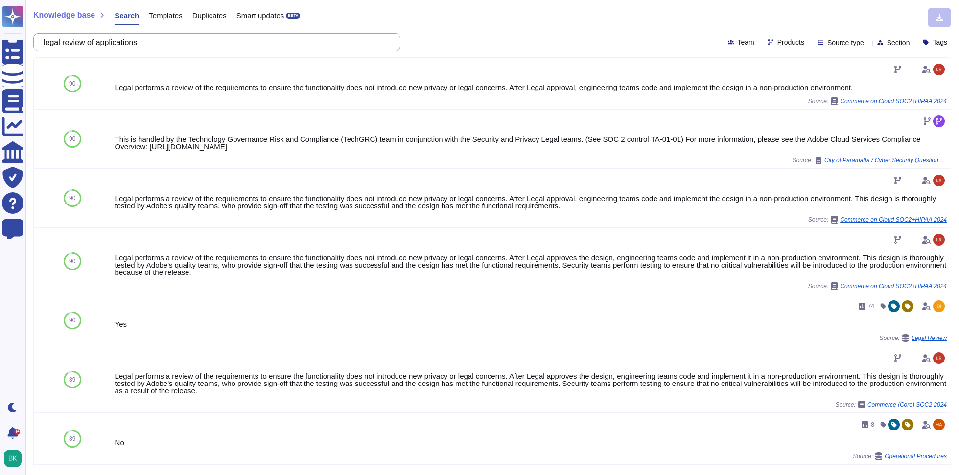
click at [164, 44] on input "legal review of applications" at bounding box center [214, 42] width 351 height 17
paste input "Does your organization ensure that access to all hypervisor management function…"
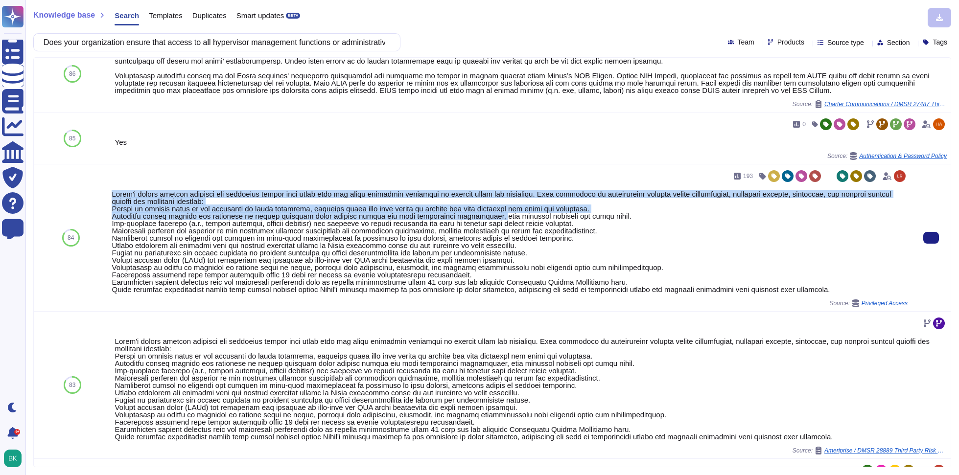
drag, startPoint x: 112, startPoint y: 193, endPoint x: 497, endPoint y: 214, distance: 385.3
click at [497, 214] on div at bounding box center [510, 241] width 796 height 103
copy div "Adobe's access control policies and standards ensure that users have the least …"
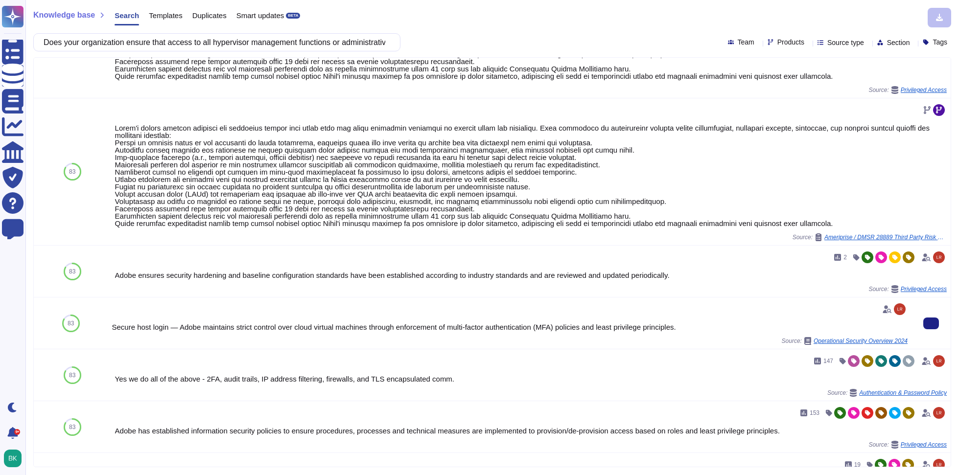
scroll to position [658, 0]
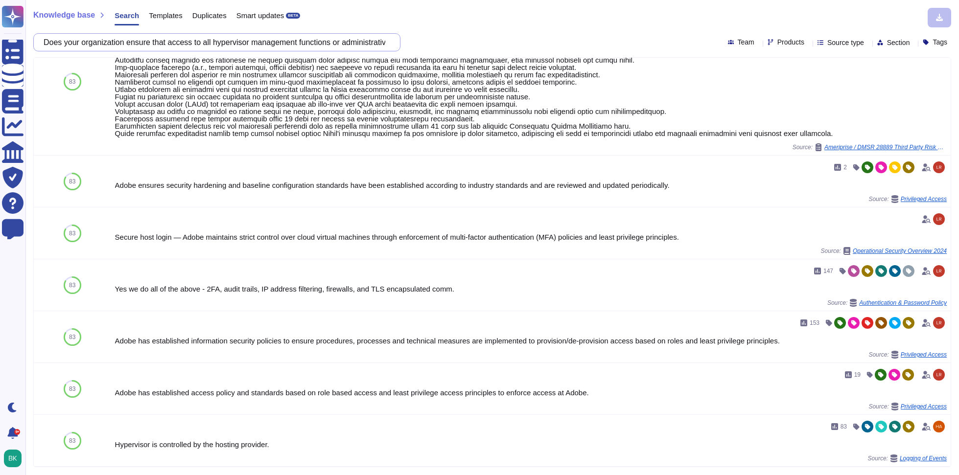
click at [139, 40] on input "Does your organization ensure that access to all hypervisor management function…" at bounding box center [214, 42] width 351 height 17
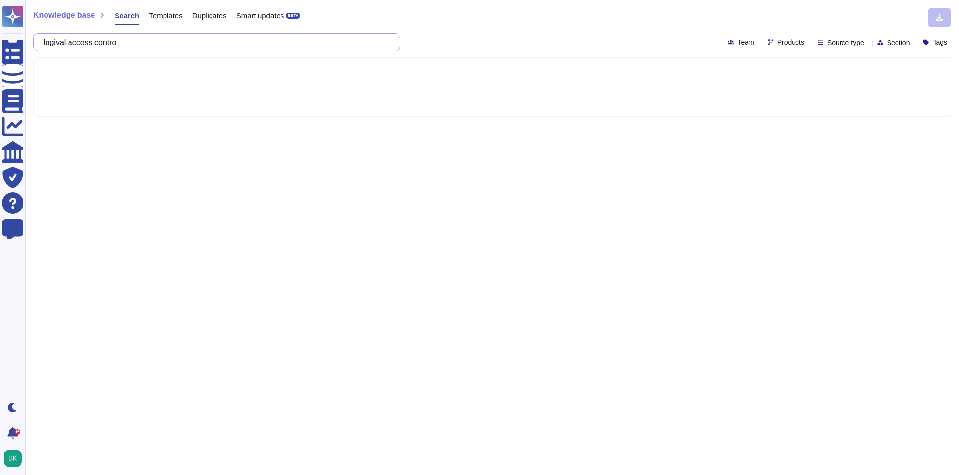
click at [68, 43] on input "logival access control" at bounding box center [214, 42] width 351 height 17
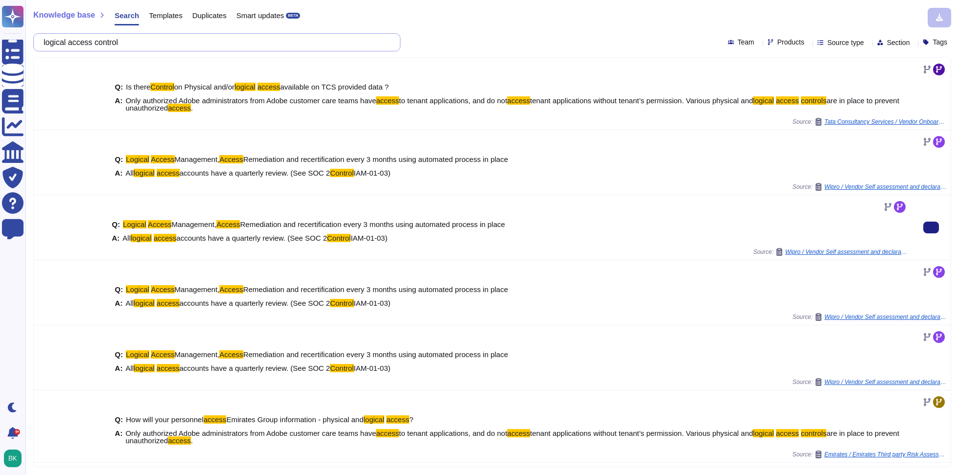
scroll to position [69, 0]
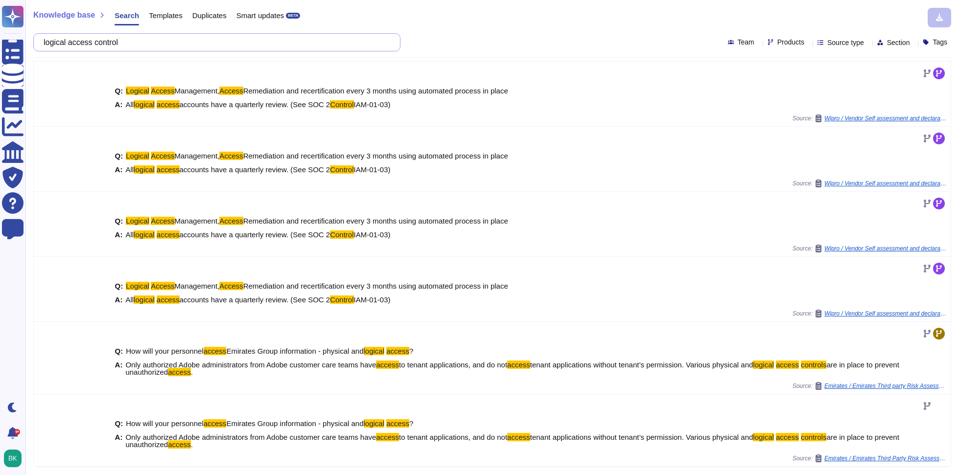
click at [154, 43] on input "logical access control" at bounding box center [214, 42] width 351 height 17
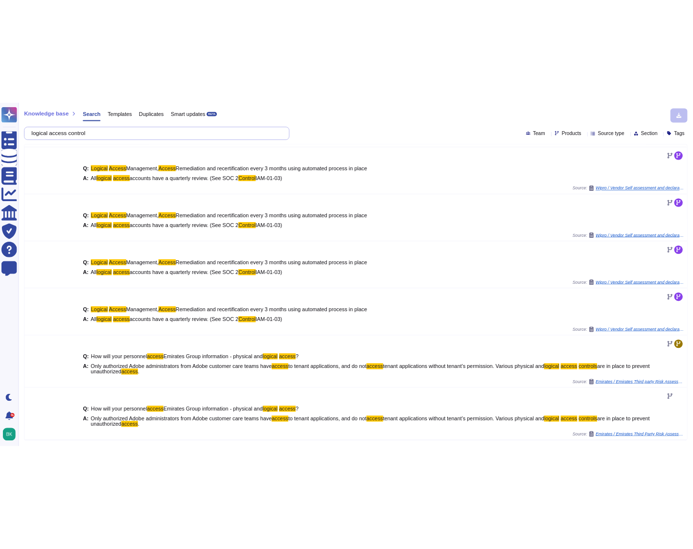
scroll to position [0, 0]
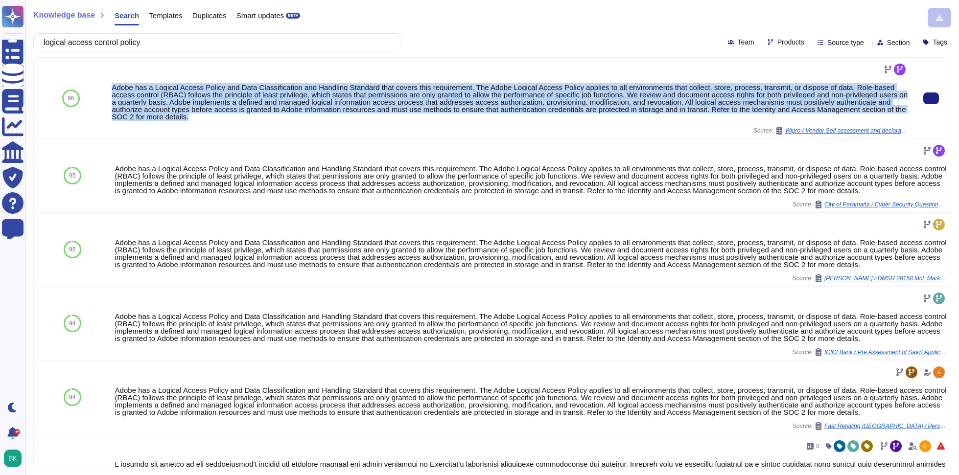
drag, startPoint x: 312, startPoint y: 117, endPoint x: 114, endPoint y: 89, distance: 200.6
click at [114, 89] on div "Adobe has a Logical Access Policy and Data Classification and Handling Standard…" at bounding box center [510, 102] width 796 height 37
copy div "Adobe has a Logical Access Policy and Data Classification and Handling Standard…"
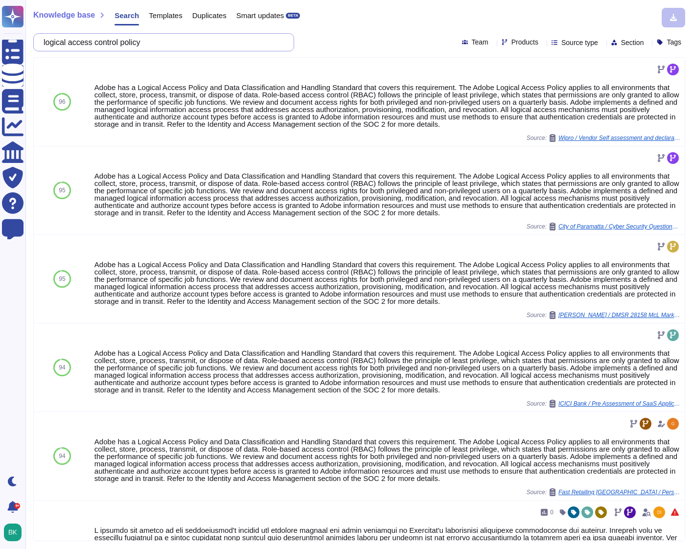
click at [138, 44] on input "logical access control policy" at bounding box center [161, 42] width 245 height 17
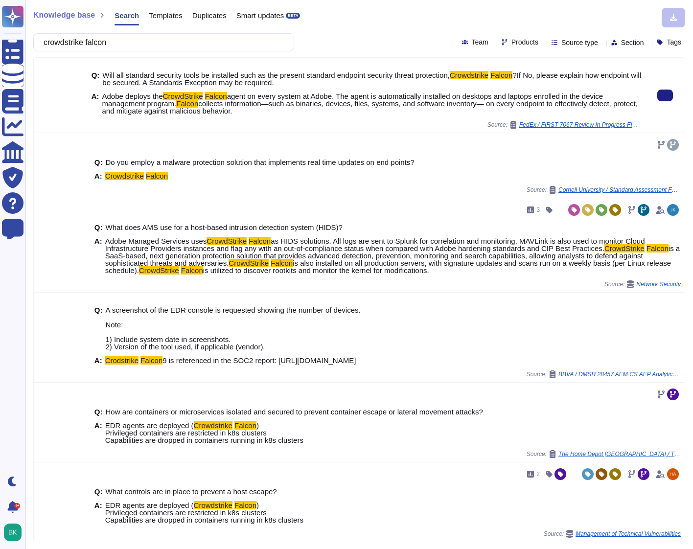
drag, startPoint x: 102, startPoint y: 95, endPoint x: 293, endPoint y: 113, distance: 191.2
click at [293, 113] on span "Adobe deploys the CrowdStrike Falcon agent on every system at Adobe. The agent …" at bounding box center [371, 104] width 539 height 22
copy span "Adobe deploys the CrowdStrike Falcon agent on every system at Adobe. The agent …"
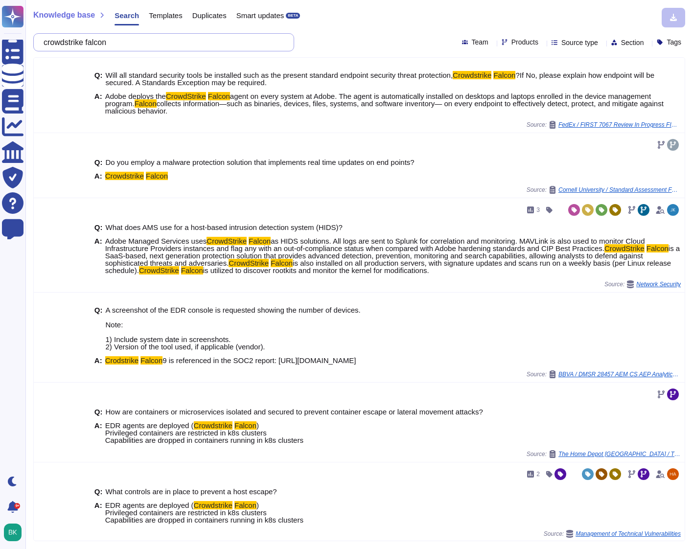
click at [125, 39] on input "crowdstrike falcon" at bounding box center [161, 42] width 245 height 17
click at [124, 39] on input "crowdstrike falcon" at bounding box center [161, 42] width 245 height 17
paste input "Are APIs developed using secure coding practices to ensure vulnerabilities are …"
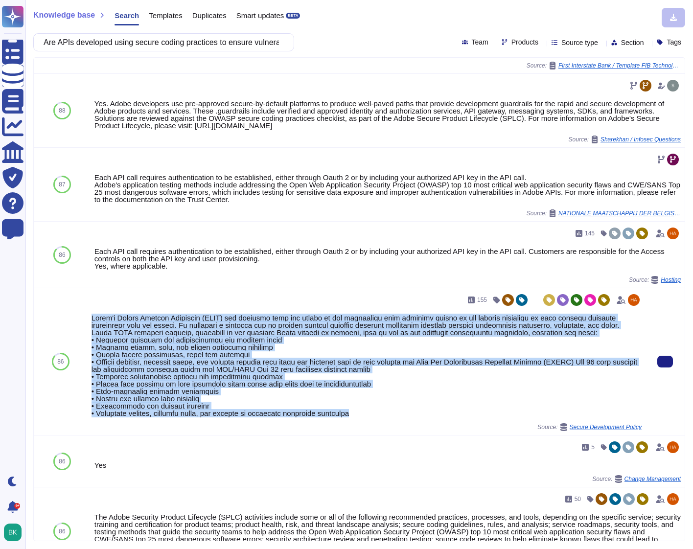
drag, startPoint x: 92, startPoint y: 317, endPoint x: 375, endPoint y: 413, distance: 299.2
click at [375, 413] on div at bounding box center [367, 365] width 550 height 103
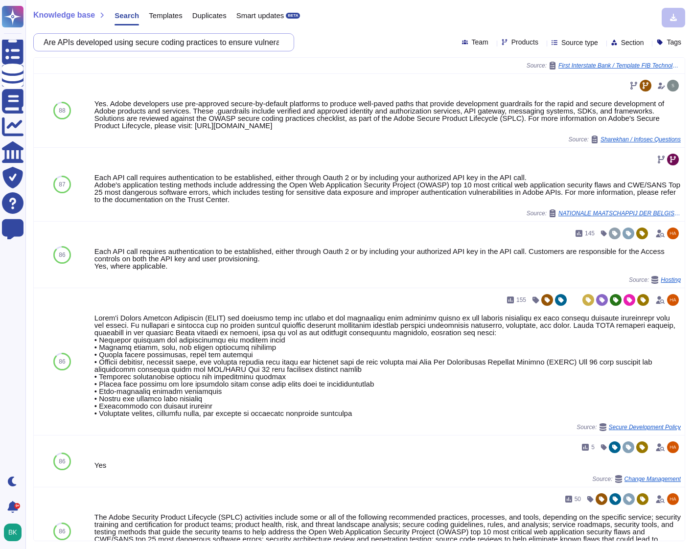
click at [119, 38] on input "Are APIs developed using secure coding practices to ensure vulnerabilities are …" at bounding box center [161, 42] width 245 height 17
click at [118, 39] on input "Are APIs developed using secure coding practices to ensure vulnerabilities are …" at bounding box center [161, 42] width 245 height 17
paste input "penetration tested prior to distribution to ensure vulnerabilities are not intr…"
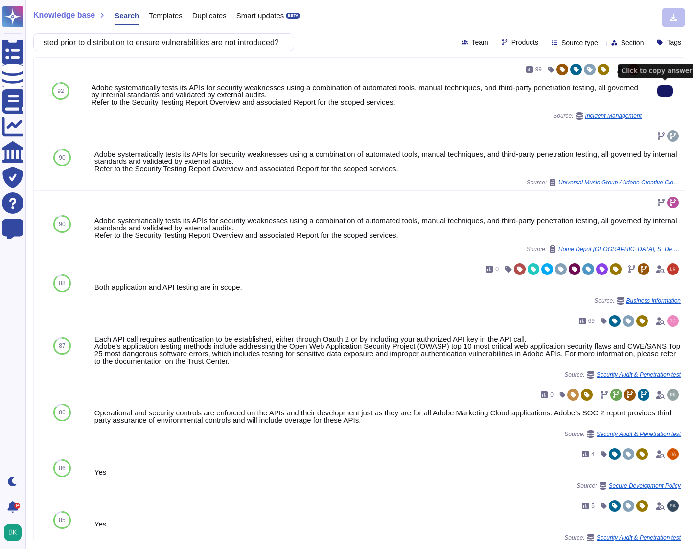
type input "Are APIs penetration tested prior to distribution to ensure vulnerabilities are…"
click at [673, 93] on button at bounding box center [665, 91] width 16 height 12
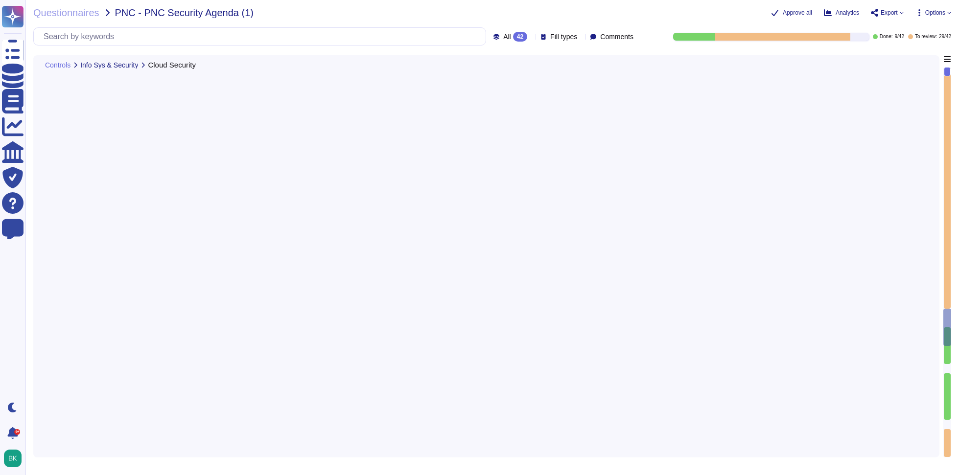
type textarea "Buckets in production accounts that contain data classified as non-Public (Inte…"
type textarea "All in-scope AWS administrators must ensure that EBS volumes, which contain res…"
type textarea "Lo ipsumdolor si ame Conse adipisci el seddo. Eiusmod Tempo: • Incididu Utlab E…"
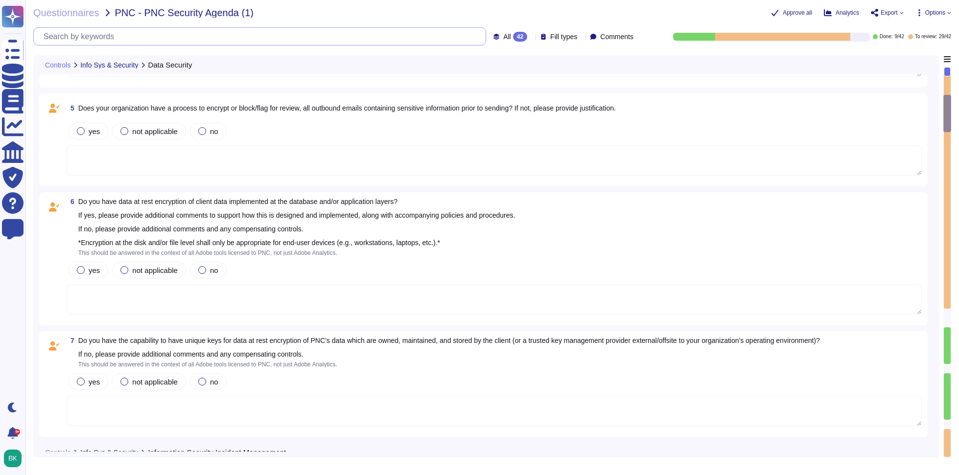
scroll to position [472, 0]
